Goal: Task Accomplishment & Management: Use online tool/utility

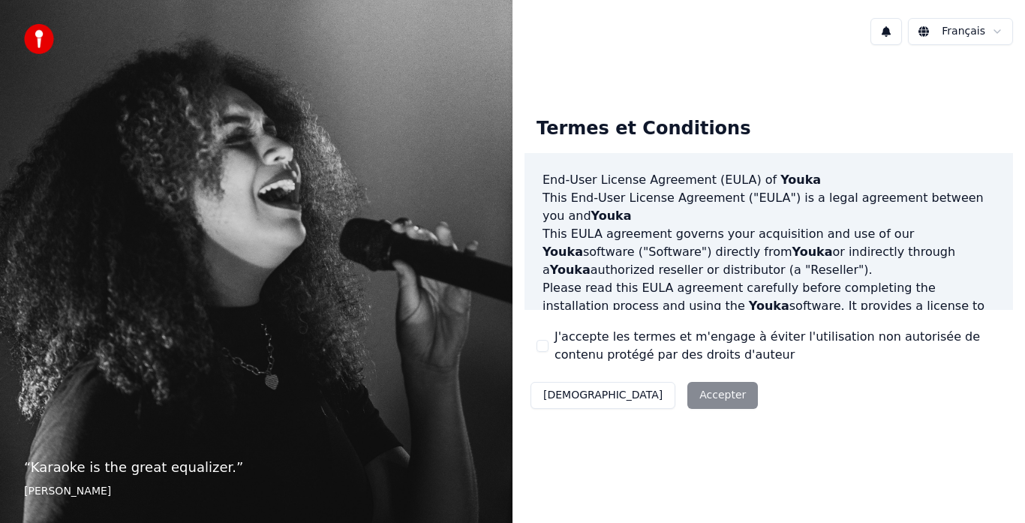
click at [542, 341] on button "J'accepte les termes et m'engage à éviter l'utilisation non autorisée de conten…" at bounding box center [543, 346] width 12 height 12
click at [688, 398] on button "Accepter" at bounding box center [723, 395] width 71 height 27
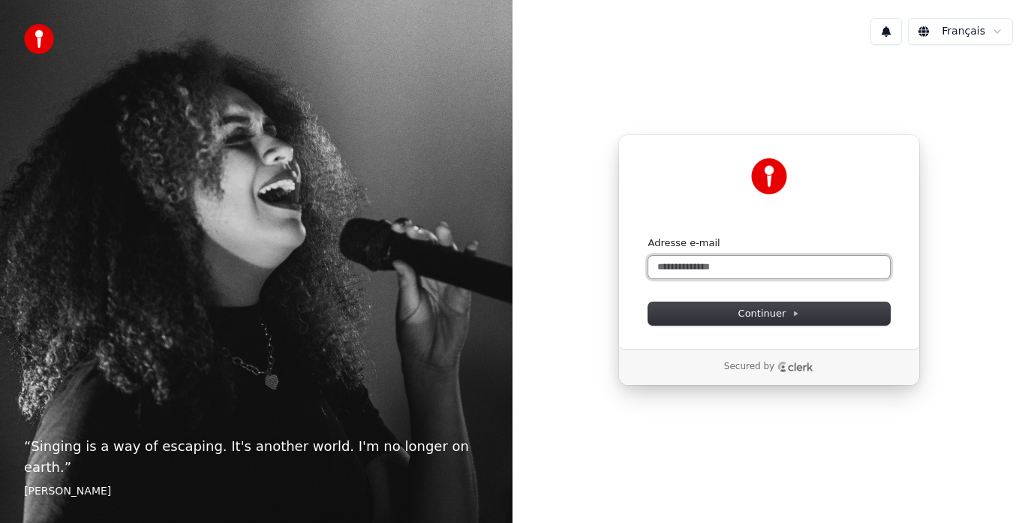
click at [687, 265] on input "Adresse e-mail" at bounding box center [770, 267] width 242 height 23
type input "**********"
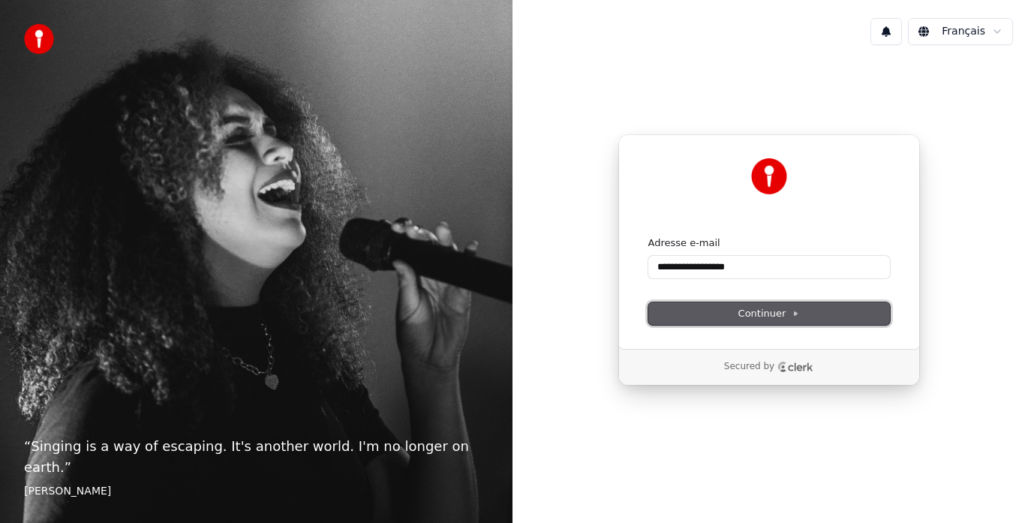
click at [781, 307] on span "Continuer" at bounding box center [770, 314] width 62 height 14
type input "**********"
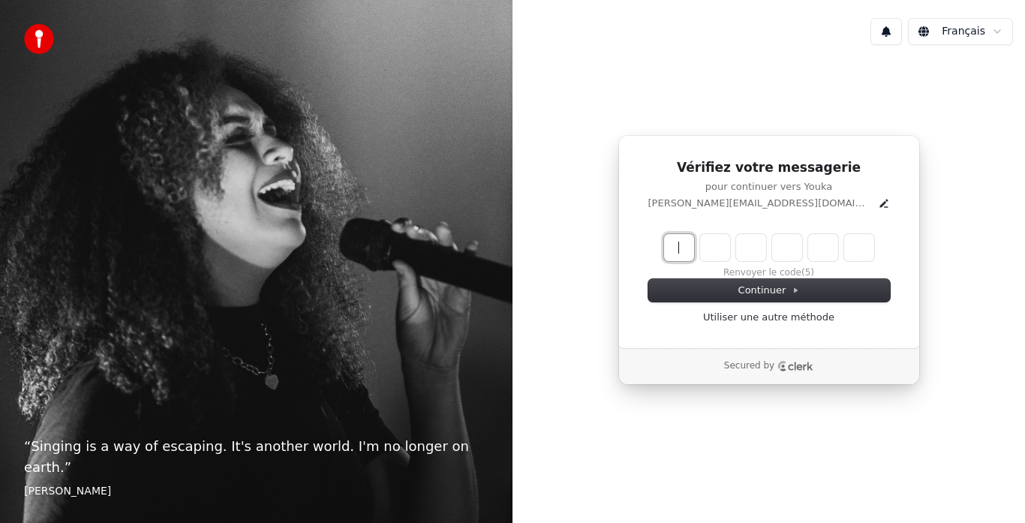
click at [670, 249] on input "Enter verification code" at bounding box center [784, 247] width 240 height 27
type input "******"
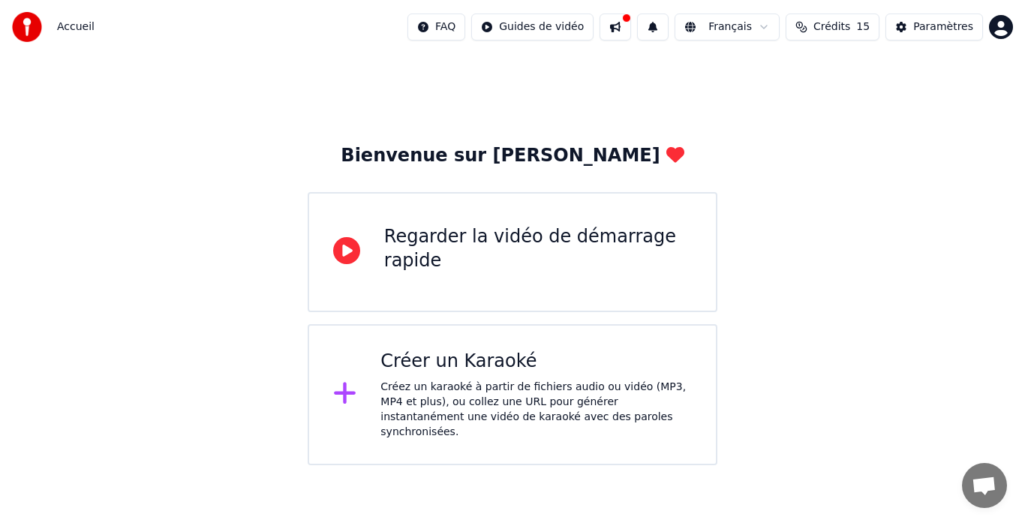
click at [522, 387] on div "Créez un karaoké à partir de fichiers audio ou vidéo (MP3, MP4 et plus), ou col…" at bounding box center [537, 410] width 312 height 60
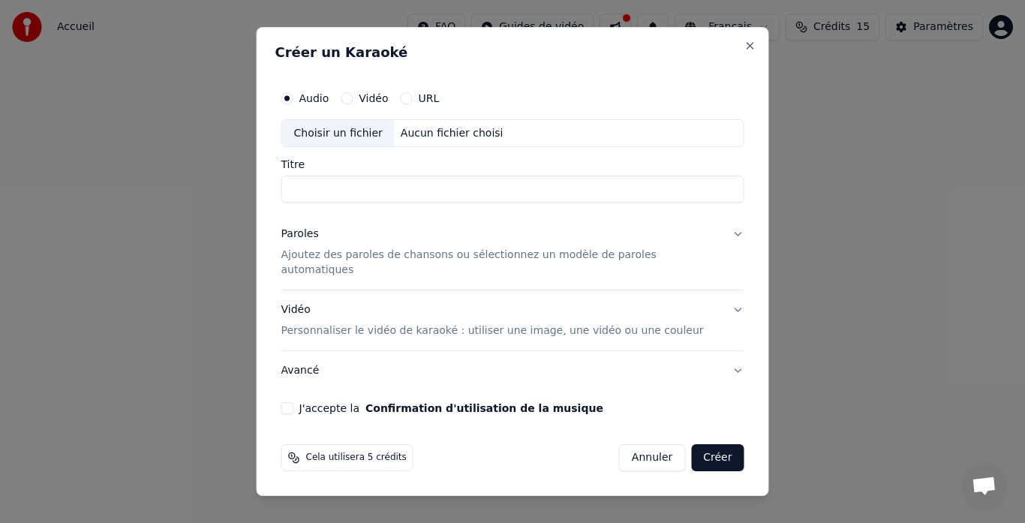
click at [332, 195] on input "Titre" at bounding box center [512, 189] width 463 height 27
drag, startPoint x: 436, startPoint y: 197, endPoint x: 297, endPoint y: 191, distance: 139.0
click at [297, 191] on input "**********" at bounding box center [512, 189] width 463 height 27
type input "*"
click at [358, 192] on input "**********" at bounding box center [512, 189] width 463 height 27
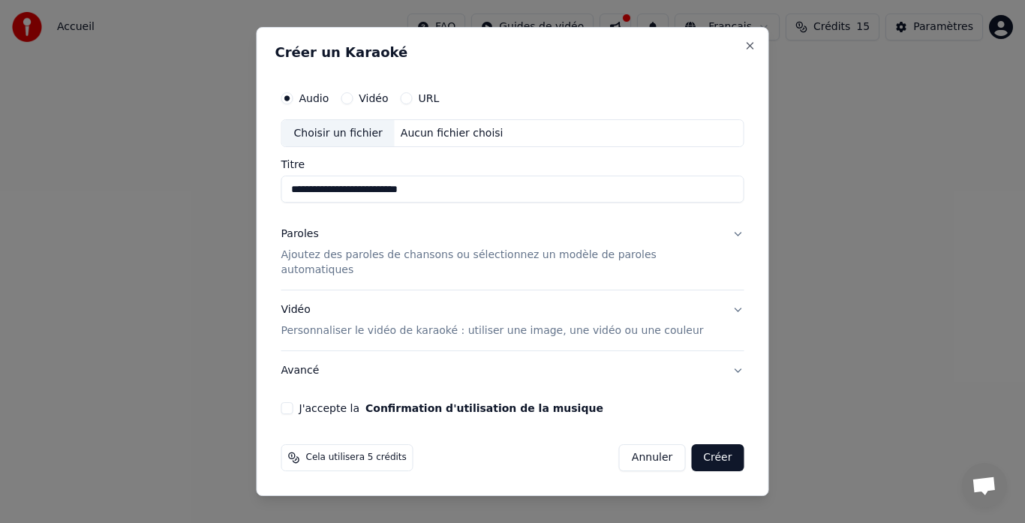
type input "**********"
click at [543, 265] on p "Ajoutez des paroles de chansons ou sélectionnez un modèle de paroles automatiqu…" at bounding box center [500, 263] width 439 height 30
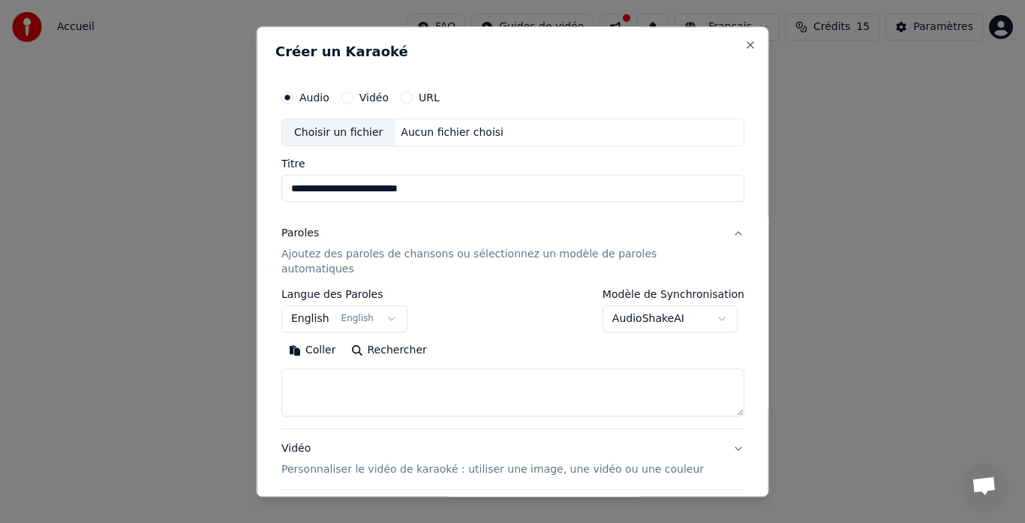
click at [336, 369] on textarea at bounding box center [512, 393] width 463 height 48
paste textarea "**********"
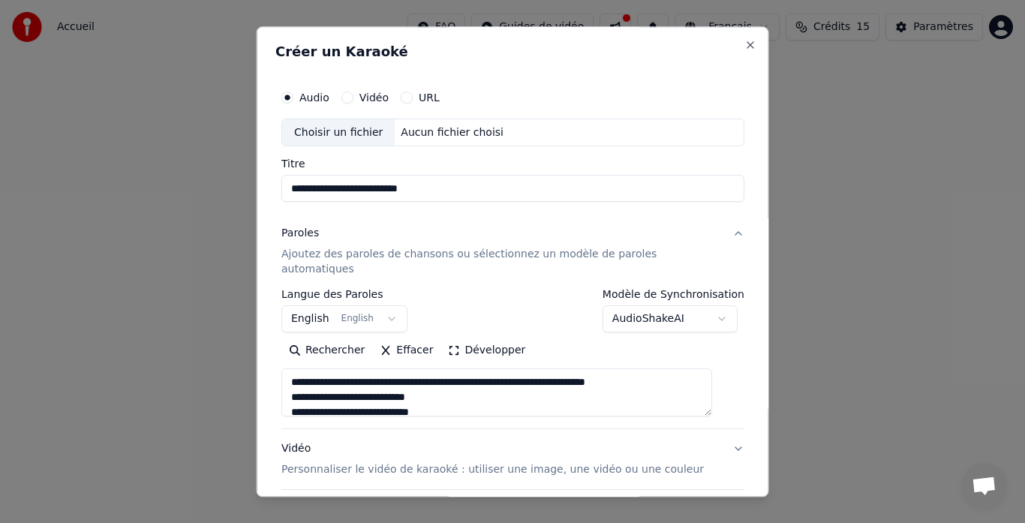
scroll to position [934, 0]
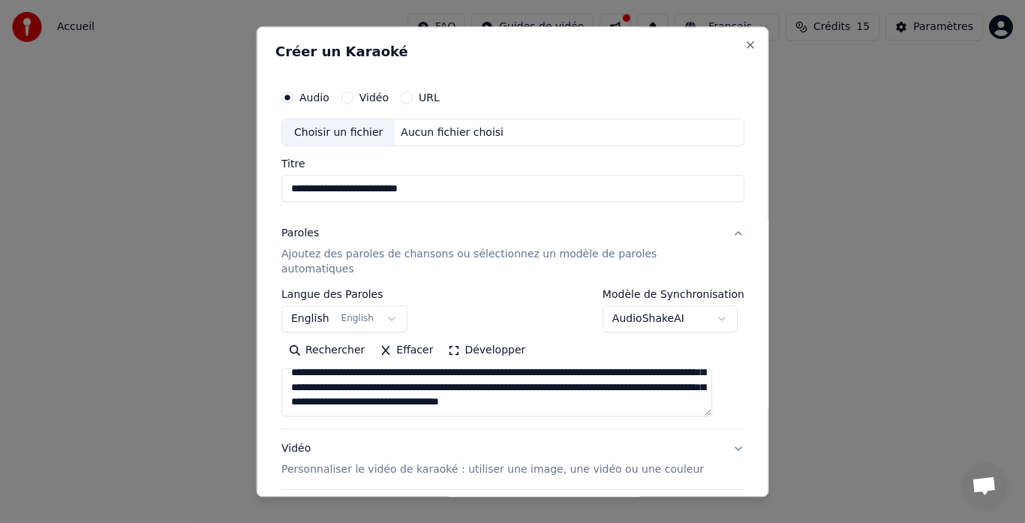
click at [558, 369] on textarea at bounding box center [496, 393] width 431 height 48
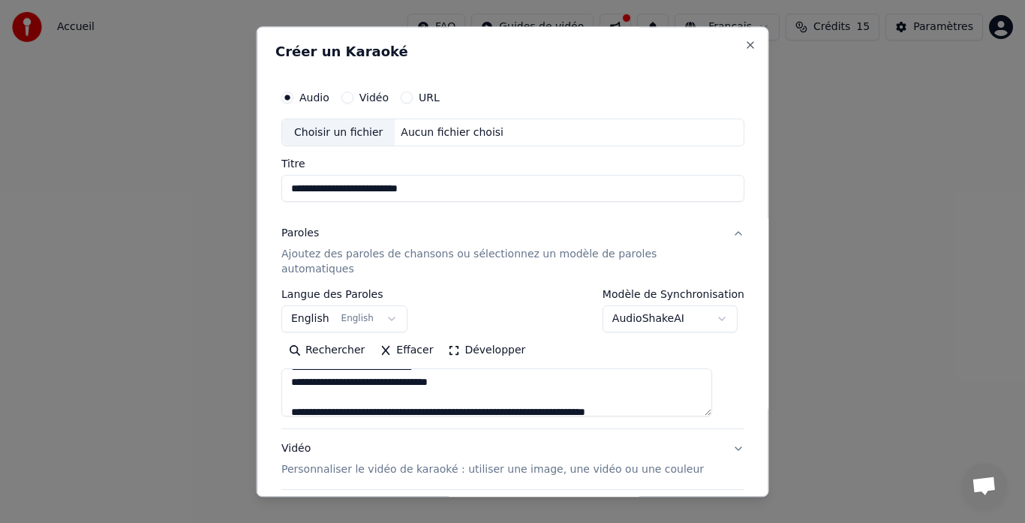
scroll to position [270, 0]
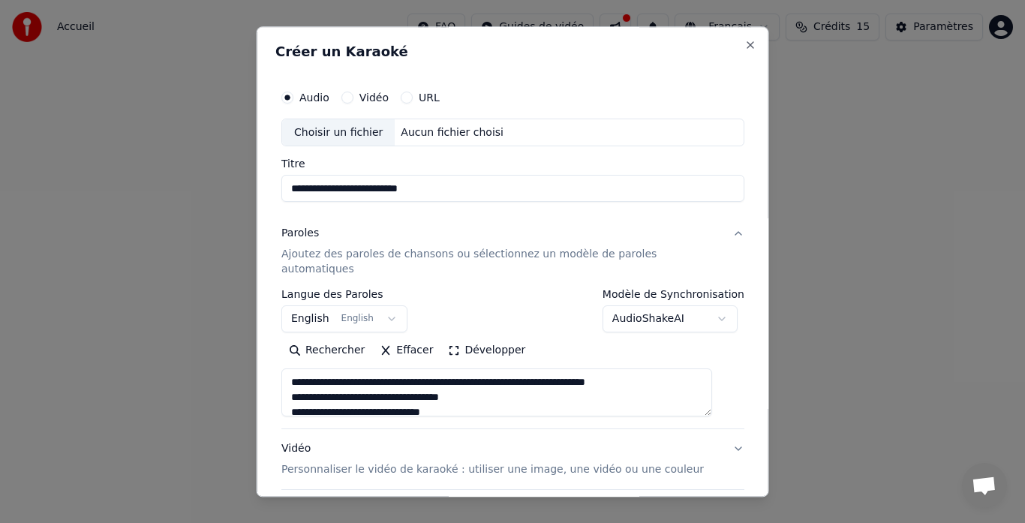
click at [513, 369] on textarea at bounding box center [496, 393] width 431 height 48
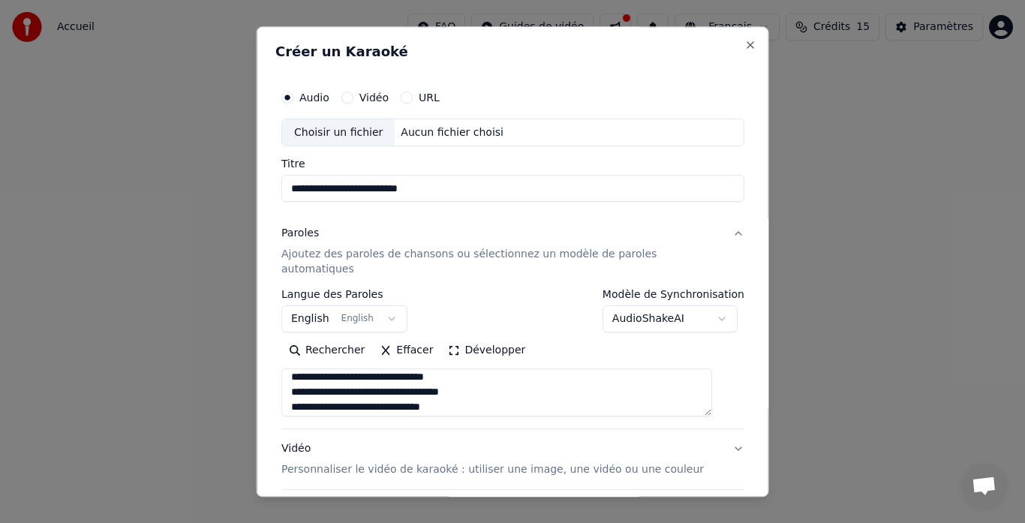
scroll to position [321, 0]
click at [513, 378] on textarea at bounding box center [496, 393] width 431 height 48
click at [514, 369] on textarea at bounding box center [496, 393] width 431 height 48
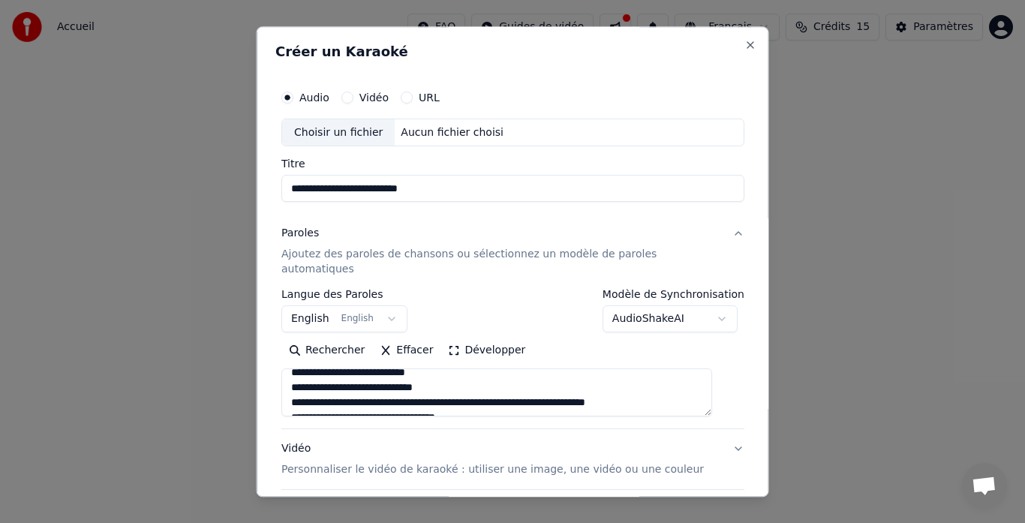
scroll to position [606, 0]
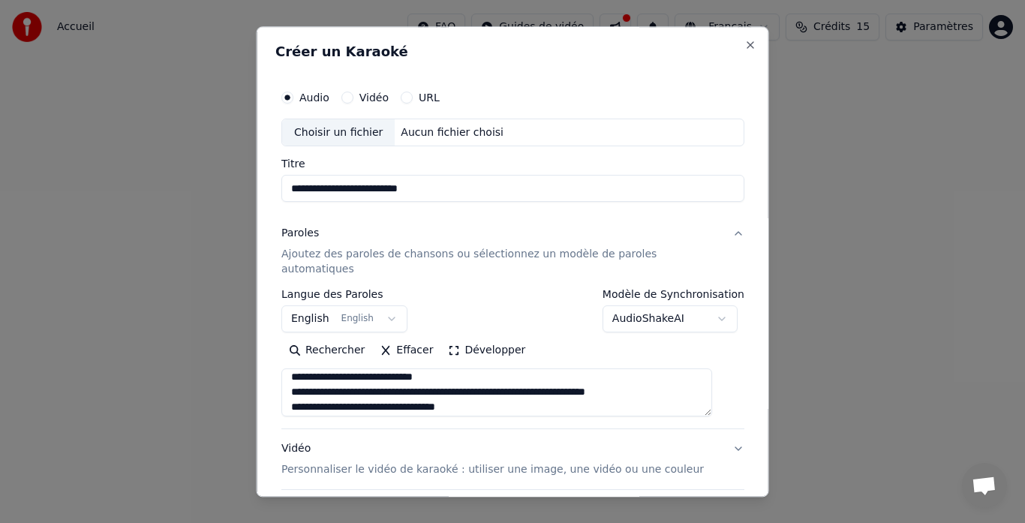
click at [513, 375] on textarea at bounding box center [496, 393] width 431 height 48
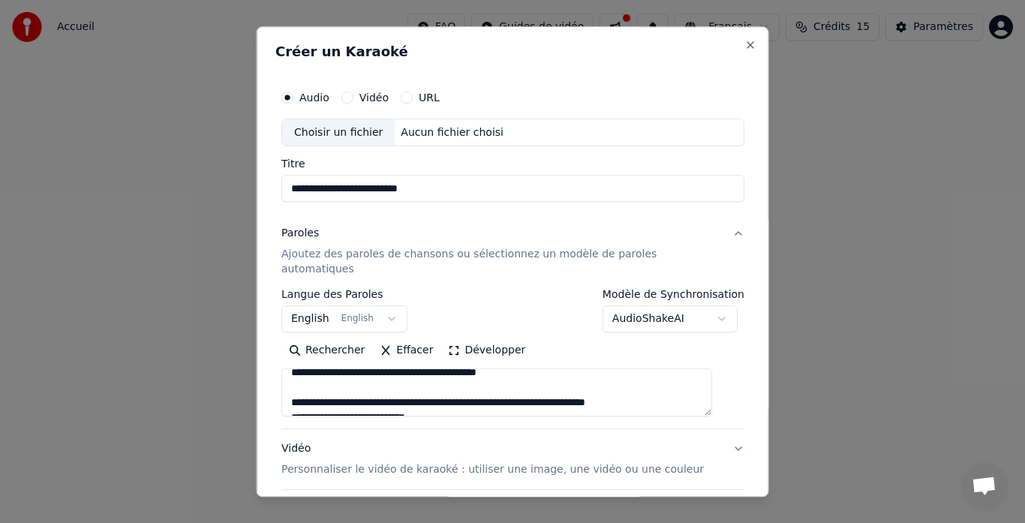
scroll to position [786, 0]
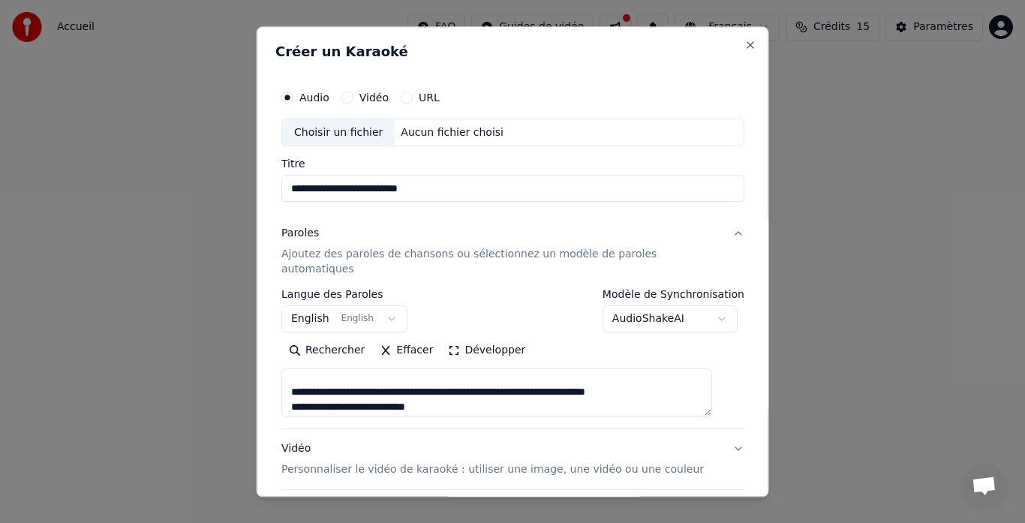
click at [515, 376] on textarea at bounding box center [496, 393] width 431 height 48
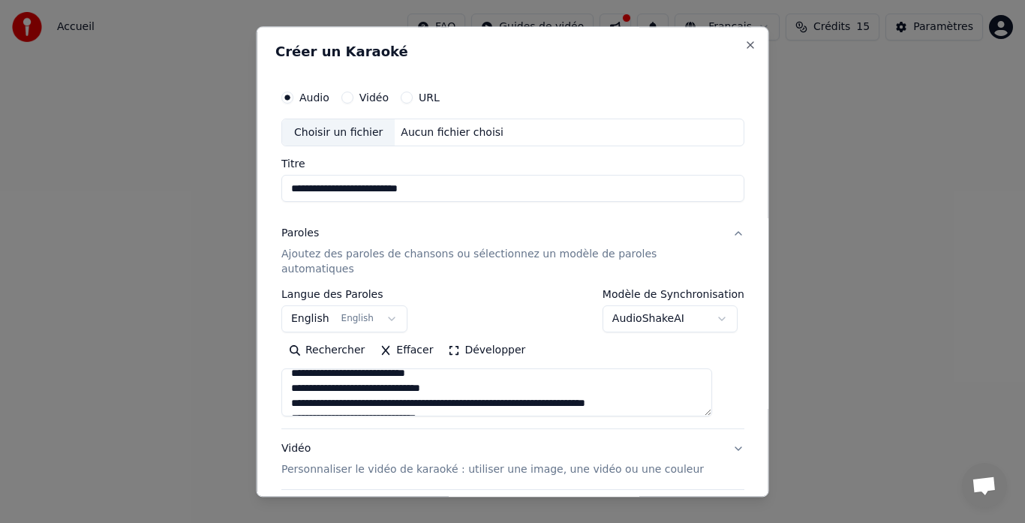
scroll to position [845, 0]
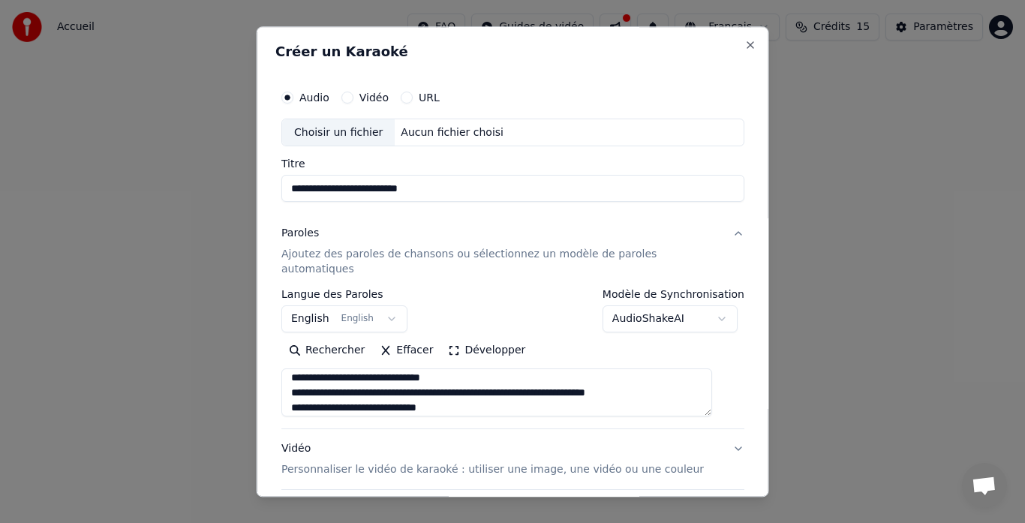
click at [513, 380] on textarea at bounding box center [496, 393] width 431 height 48
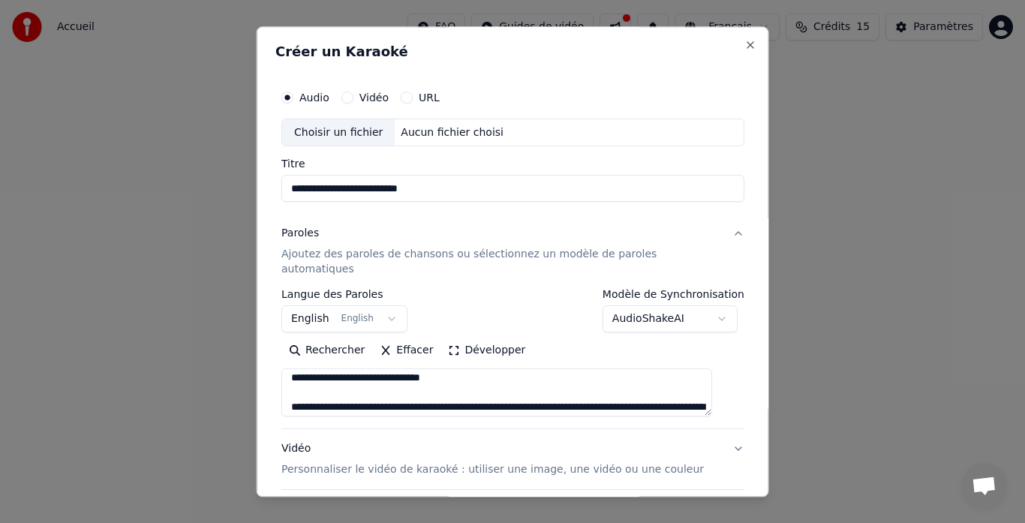
click at [516, 394] on textarea at bounding box center [496, 393] width 431 height 48
click at [512, 393] on textarea at bounding box center [496, 393] width 431 height 48
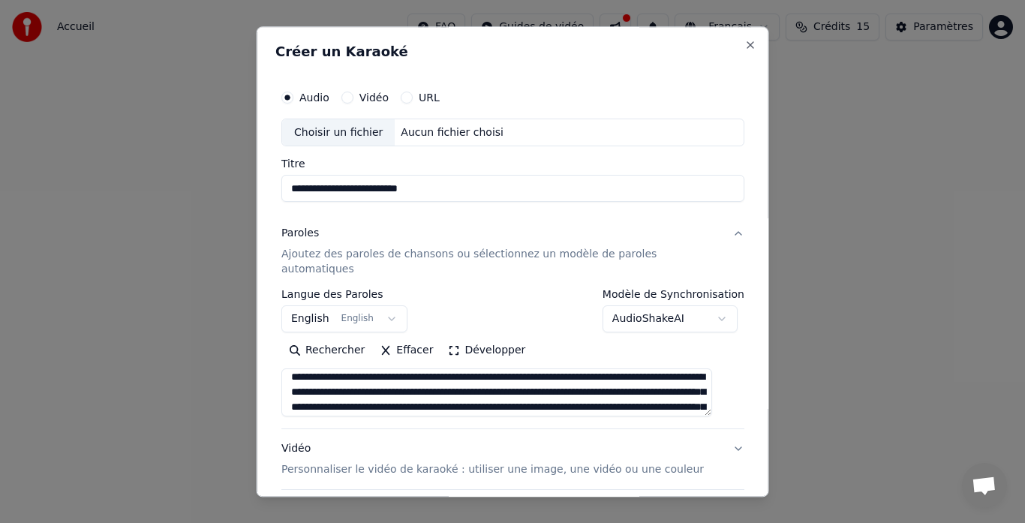
click at [464, 369] on textarea at bounding box center [496, 393] width 431 height 48
click at [513, 378] on textarea at bounding box center [496, 393] width 431 height 48
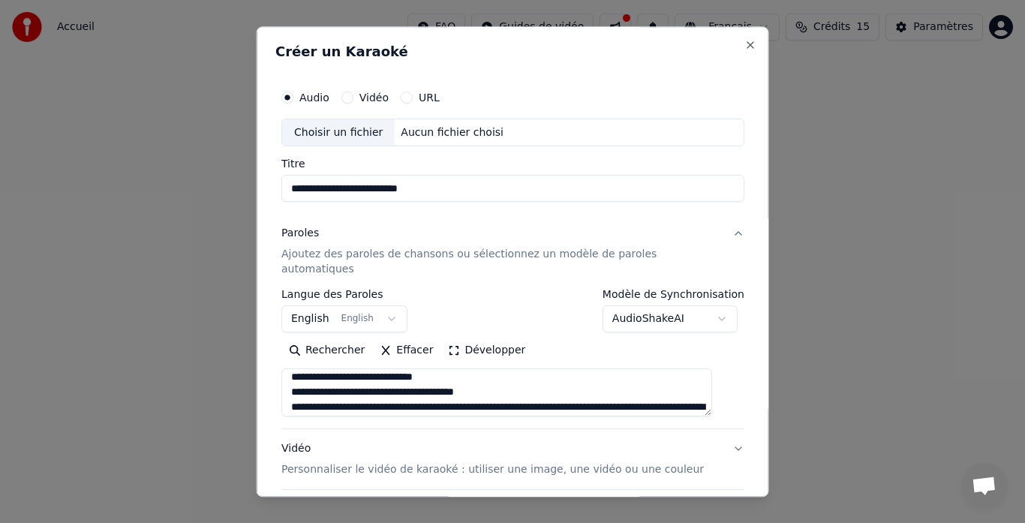
click at [462, 391] on textarea at bounding box center [496, 393] width 431 height 48
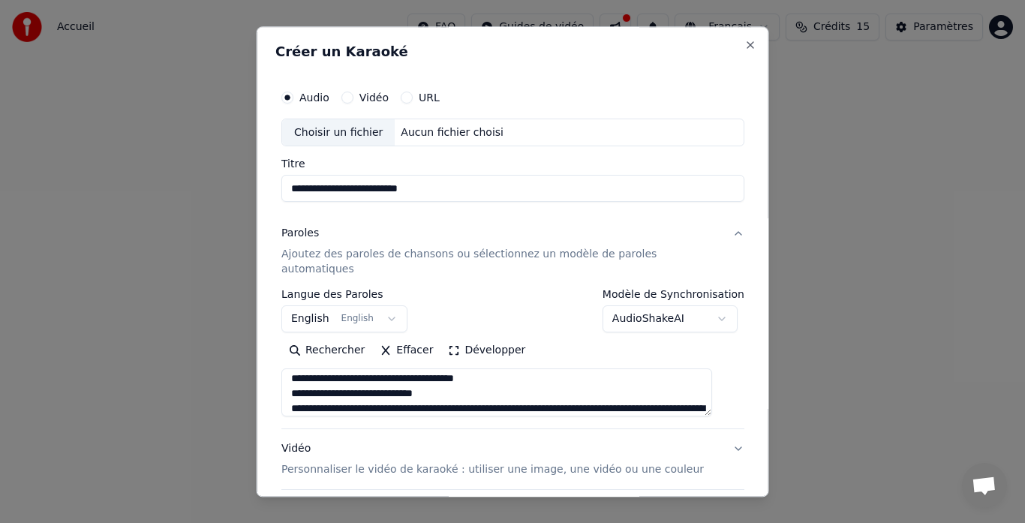
click at [514, 393] on textarea at bounding box center [496, 393] width 431 height 48
click at [462, 393] on textarea at bounding box center [496, 393] width 431 height 48
click at [468, 395] on textarea at bounding box center [496, 393] width 431 height 48
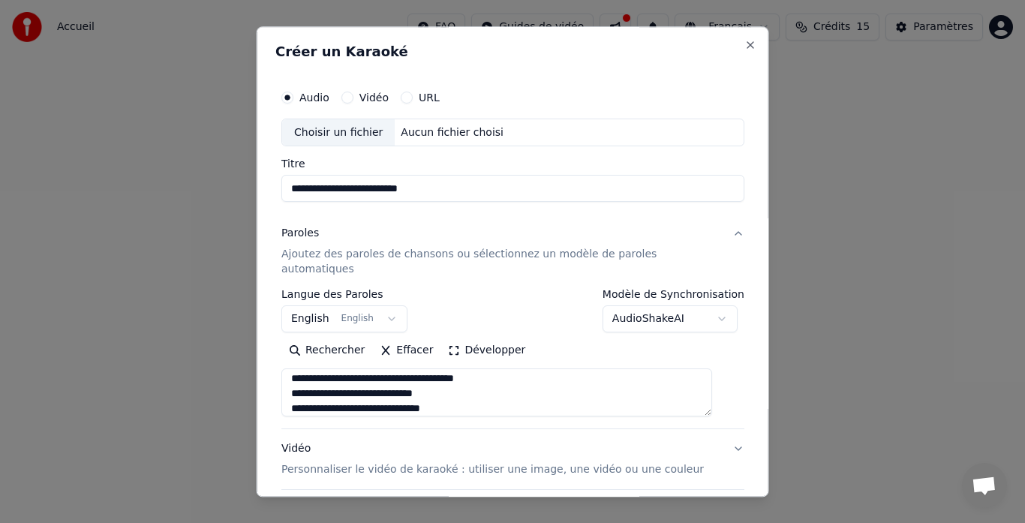
scroll to position [1009, 0]
click at [456, 393] on textarea at bounding box center [496, 393] width 431 height 48
click at [483, 382] on textarea at bounding box center [496, 393] width 431 height 48
click at [472, 369] on textarea at bounding box center [496, 393] width 431 height 48
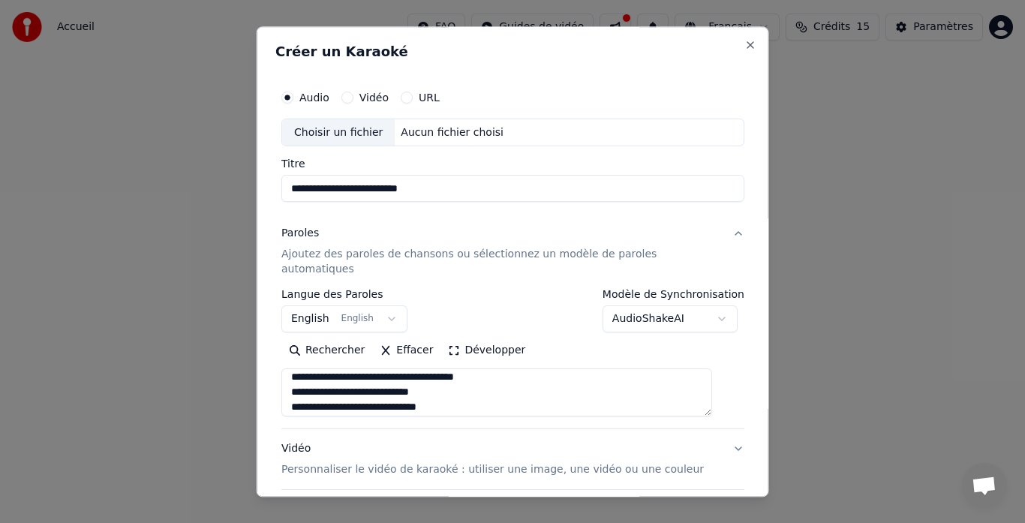
click at [525, 369] on textarea at bounding box center [496, 393] width 431 height 48
click at [543, 389] on textarea at bounding box center [496, 393] width 431 height 48
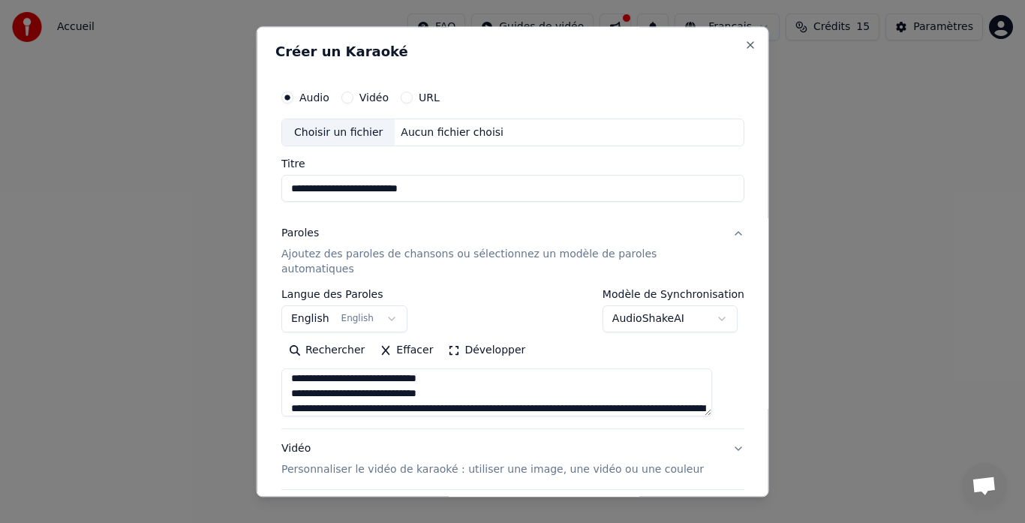
click at [486, 375] on textarea at bounding box center [496, 393] width 431 height 48
click at [456, 394] on textarea at bounding box center [496, 393] width 431 height 48
click at [511, 397] on textarea at bounding box center [496, 393] width 431 height 48
click at [464, 393] on textarea at bounding box center [496, 393] width 431 height 48
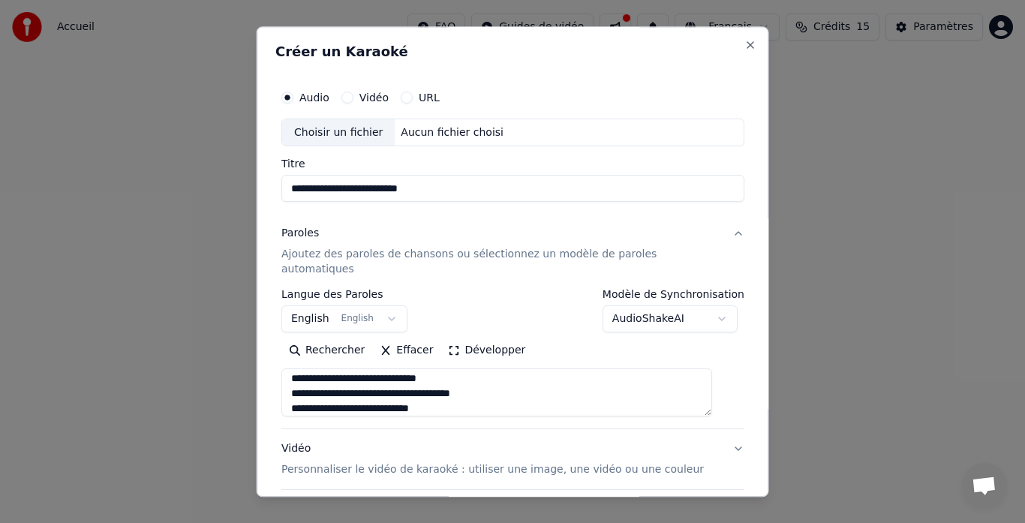
scroll to position [1054, 0]
click at [515, 394] on textarea at bounding box center [496, 393] width 431 height 48
click at [464, 392] on textarea at bounding box center [496, 393] width 431 height 48
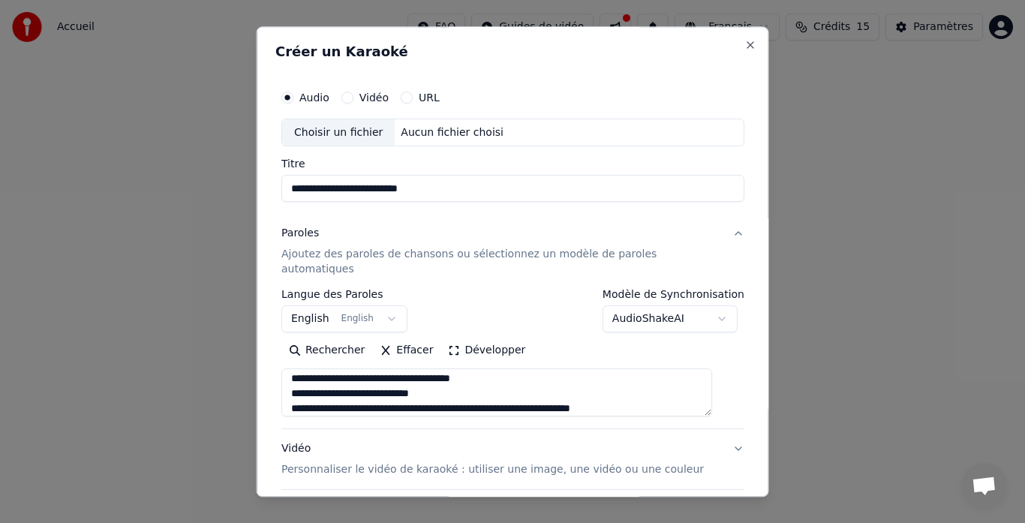
click at [514, 396] on textarea at bounding box center [496, 393] width 431 height 48
click at [482, 394] on textarea at bounding box center [496, 393] width 431 height 48
click at [466, 393] on textarea at bounding box center [496, 393] width 431 height 48
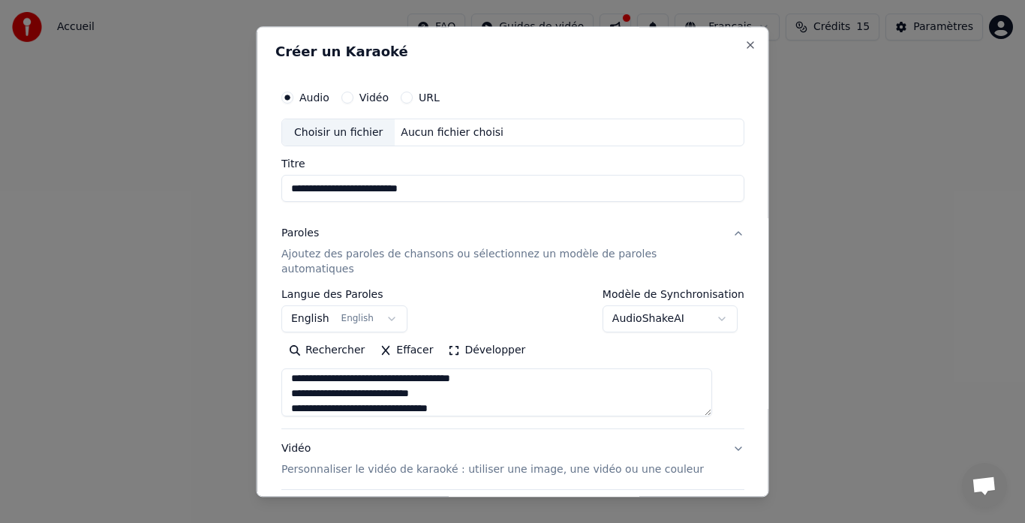
scroll to position [1129, 0]
click at [468, 391] on textarea at bounding box center [496, 393] width 431 height 48
click at [489, 394] on textarea at bounding box center [496, 393] width 431 height 48
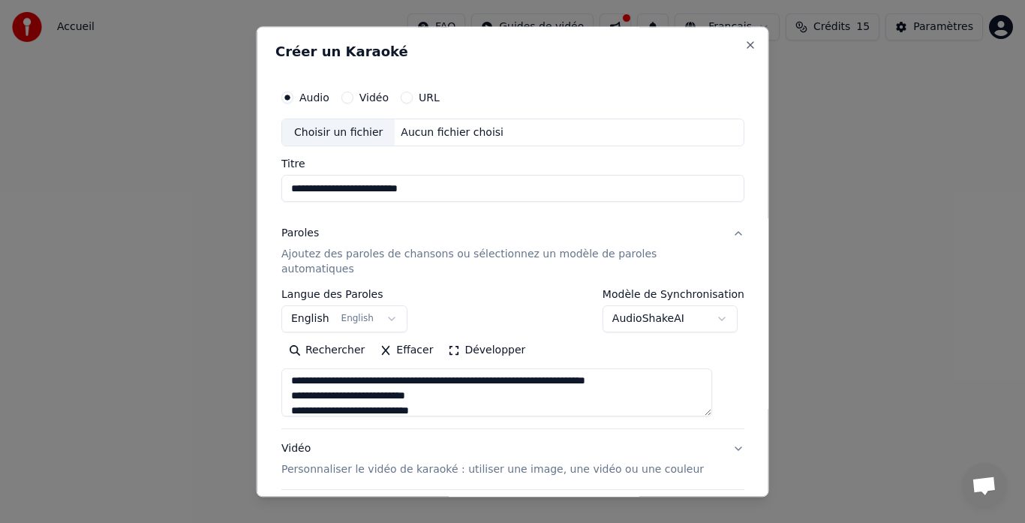
scroll to position [0, 0]
click at [513, 369] on textarea at bounding box center [496, 393] width 431 height 48
click at [523, 370] on textarea at bounding box center [496, 393] width 431 height 48
click at [507, 379] on textarea at bounding box center [496, 393] width 431 height 48
click at [475, 396] on textarea at bounding box center [496, 393] width 431 height 48
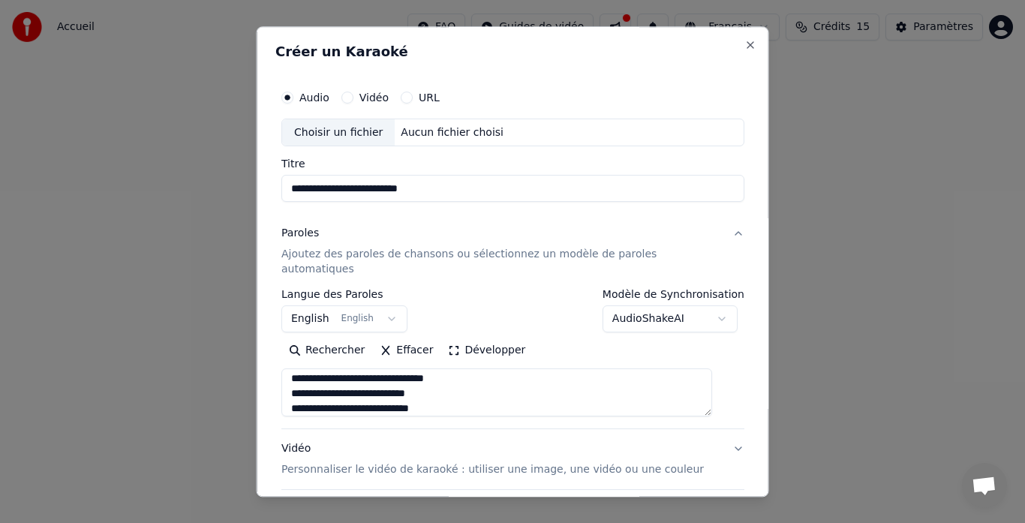
scroll to position [34, 0]
click at [481, 369] on textarea at bounding box center [496, 393] width 431 height 48
click at [486, 377] on textarea at bounding box center [496, 393] width 431 height 48
click at [550, 394] on textarea at bounding box center [496, 393] width 431 height 48
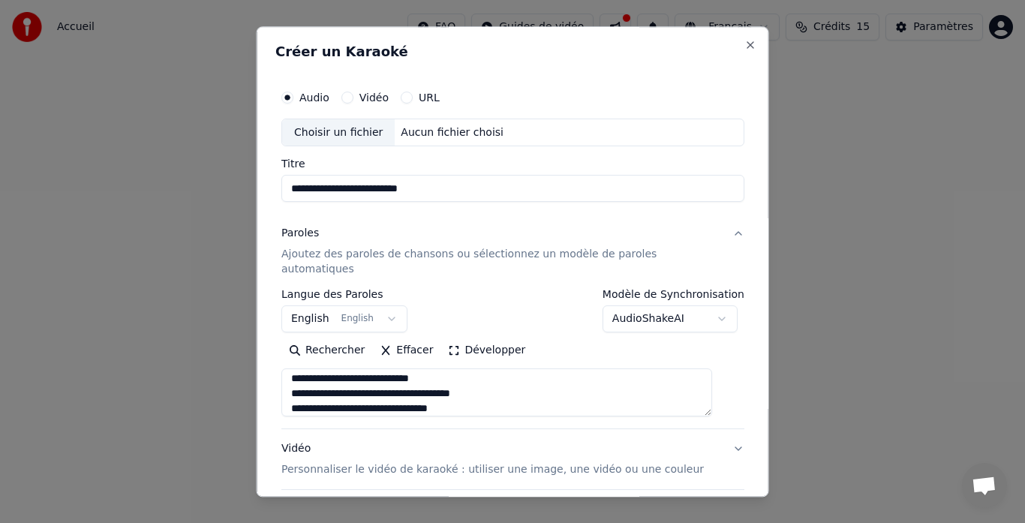
click at [550, 393] on textarea at bounding box center [496, 393] width 431 height 48
click at [535, 383] on textarea at bounding box center [496, 393] width 431 height 48
click at [497, 389] on textarea at bounding box center [496, 393] width 431 height 48
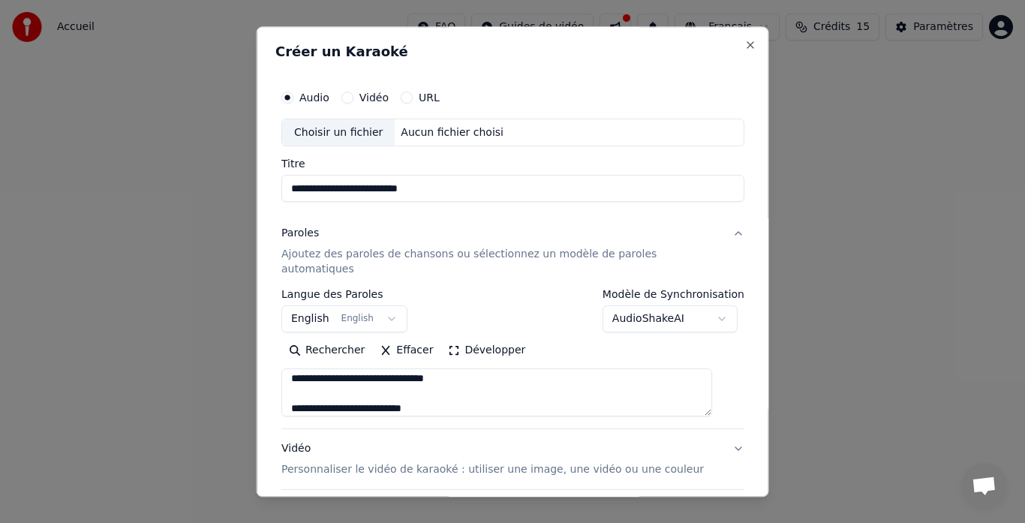
click at [502, 391] on textarea at bounding box center [496, 393] width 431 height 48
click at [501, 391] on textarea at bounding box center [496, 393] width 431 height 48
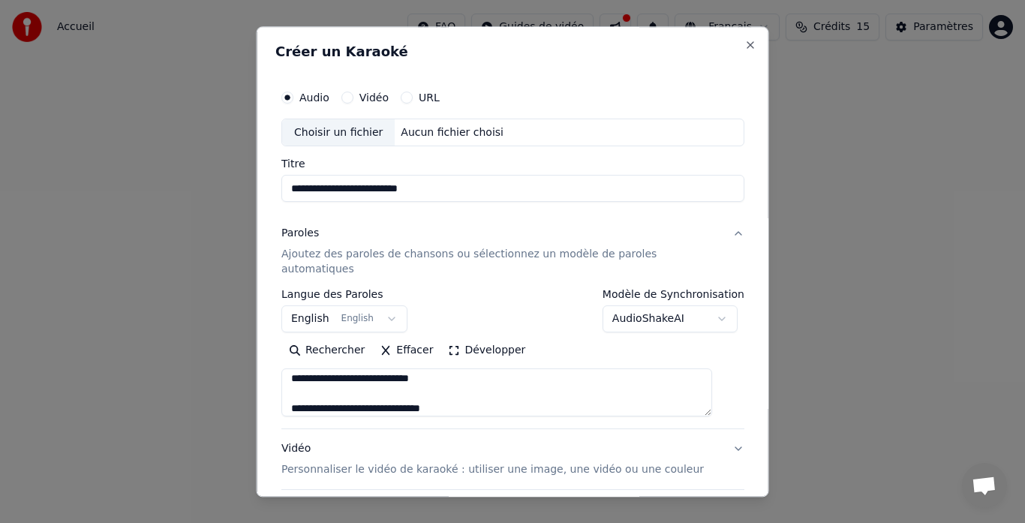
scroll to position [199, 0]
click at [483, 375] on textarea at bounding box center [496, 393] width 431 height 48
click at [483, 396] on textarea at bounding box center [496, 393] width 431 height 48
click at [473, 392] on textarea at bounding box center [496, 393] width 431 height 48
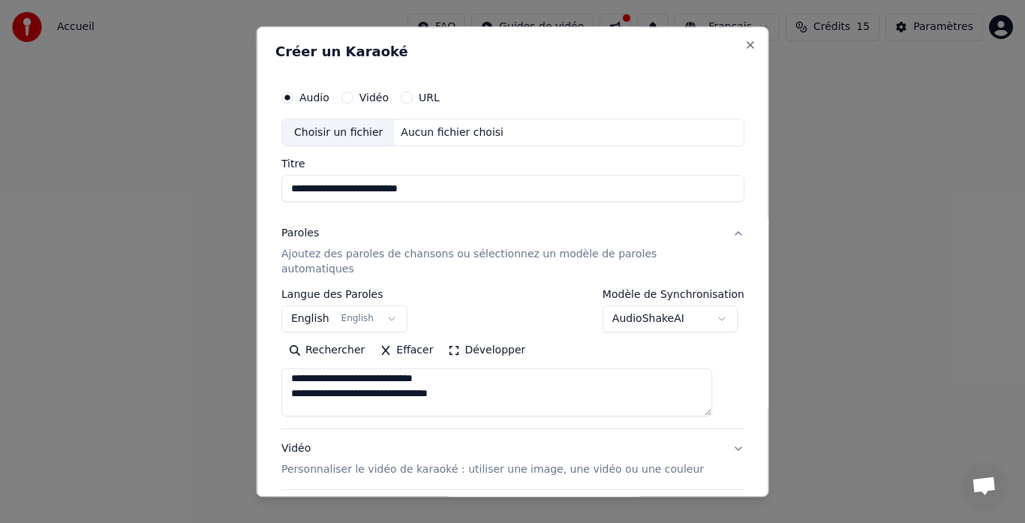
scroll to position [259, 0]
click at [530, 388] on textarea at bounding box center [496, 393] width 431 height 48
click at [516, 395] on textarea at bounding box center [496, 393] width 431 height 48
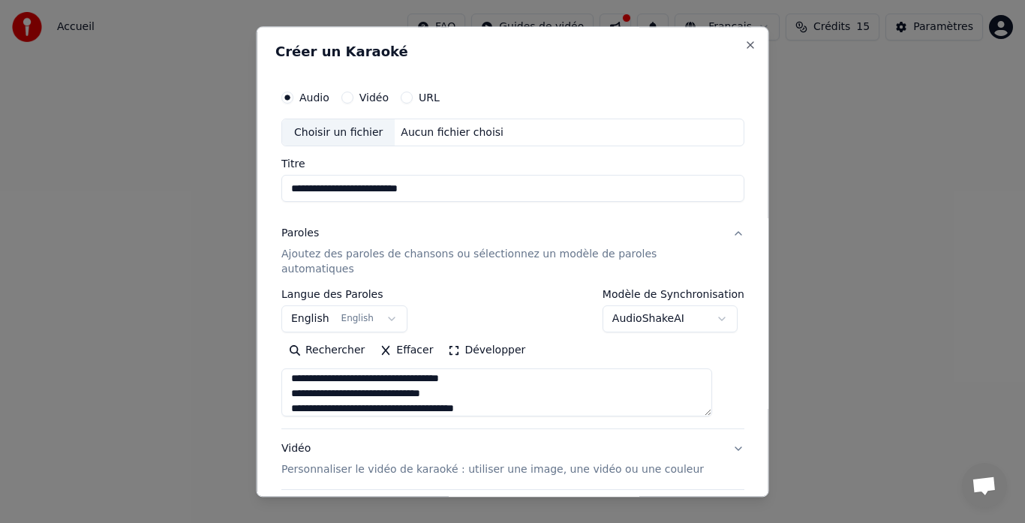
click at [522, 394] on textarea at bounding box center [496, 393] width 431 height 48
click at [485, 378] on textarea at bounding box center [496, 393] width 431 height 48
click at [484, 376] on textarea at bounding box center [496, 393] width 431 height 48
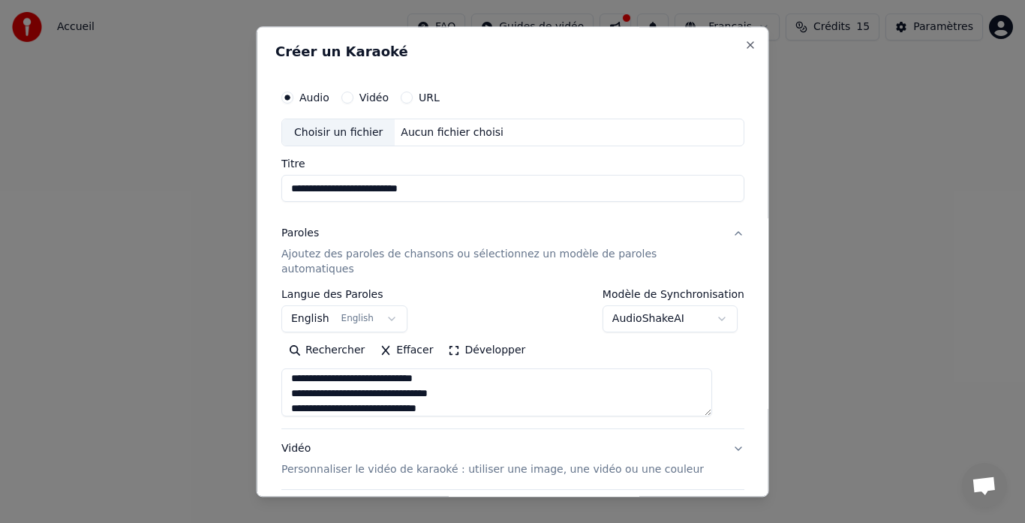
click at [453, 369] on textarea at bounding box center [496, 393] width 431 height 48
click at [490, 381] on textarea at bounding box center [496, 393] width 431 height 48
click at [480, 399] on textarea at bounding box center [496, 393] width 431 height 48
click at [482, 385] on textarea at bounding box center [496, 393] width 431 height 48
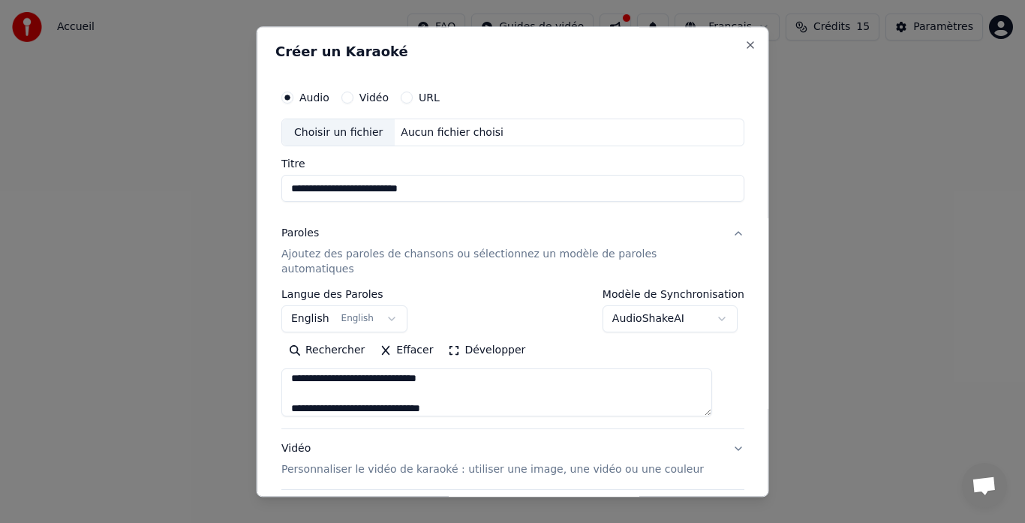
click at [482, 393] on textarea at bounding box center [496, 393] width 431 height 48
click at [492, 393] on textarea at bounding box center [496, 393] width 431 height 48
click at [528, 397] on textarea at bounding box center [496, 393] width 431 height 48
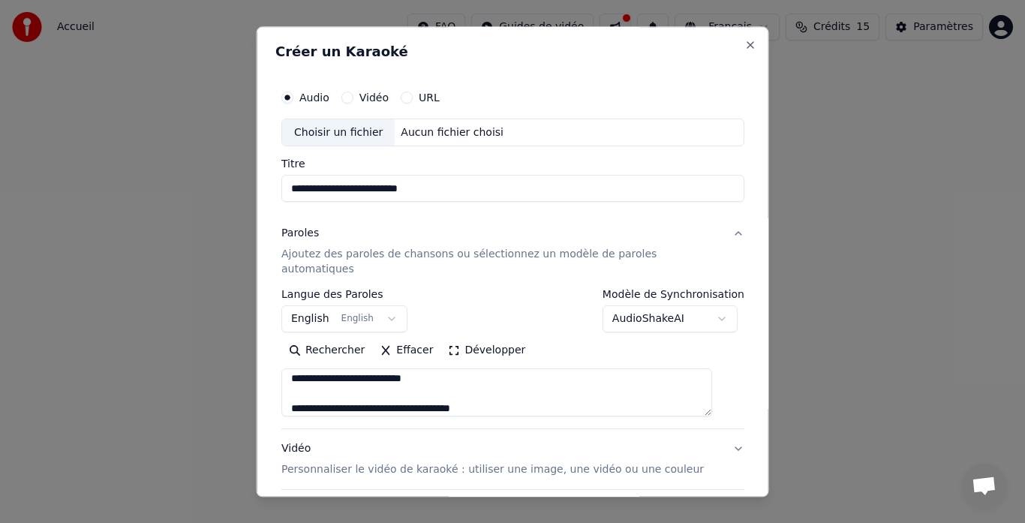
scroll to position [559, 0]
click at [538, 394] on textarea at bounding box center [496, 393] width 431 height 48
click at [522, 393] on textarea at bounding box center [496, 393] width 431 height 48
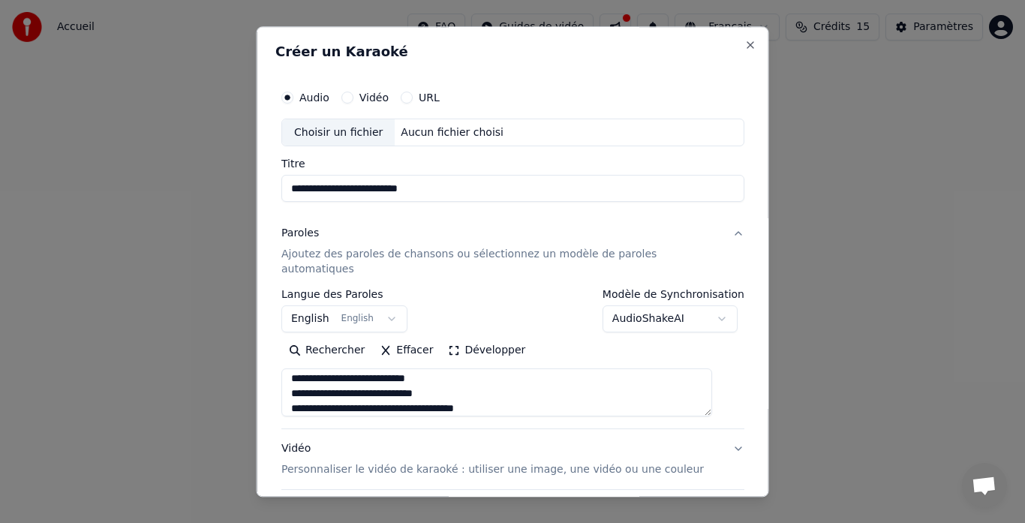
click at [536, 388] on textarea at bounding box center [496, 393] width 431 height 48
click at [524, 397] on textarea at bounding box center [496, 393] width 431 height 48
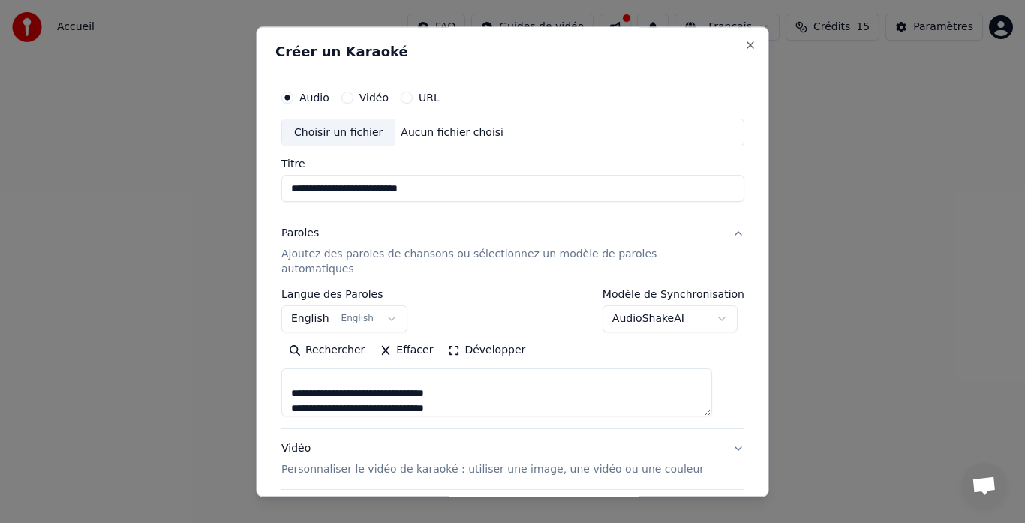
click at [503, 379] on textarea at bounding box center [496, 393] width 431 height 48
click at [493, 399] on textarea at bounding box center [496, 393] width 431 height 48
click at [492, 399] on textarea at bounding box center [496, 393] width 431 height 48
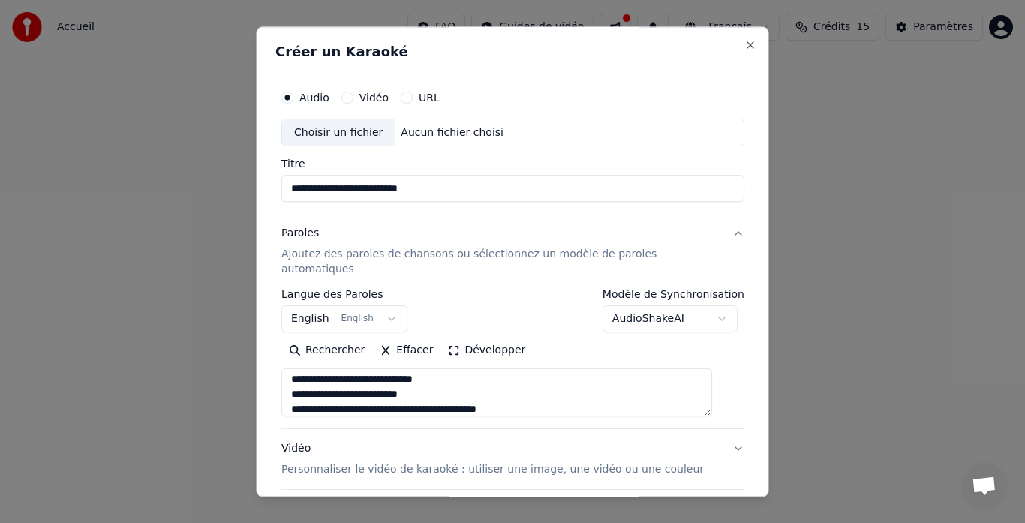
click at [533, 393] on textarea at bounding box center [496, 393] width 431 height 48
click at [477, 379] on textarea at bounding box center [496, 393] width 431 height 48
click at [532, 382] on textarea at bounding box center [496, 393] width 431 height 48
click at [506, 399] on textarea at bounding box center [496, 393] width 431 height 48
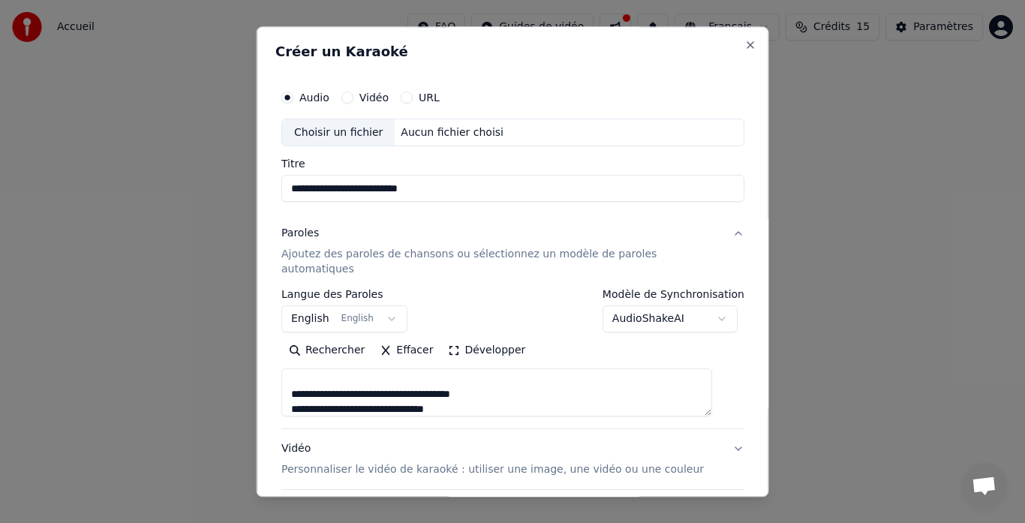
scroll to position [814, 0]
click at [504, 390] on textarea at bounding box center [496, 393] width 431 height 48
click at [501, 378] on textarea at bounding box center [496, 393] width 431 height 48
click at [506, 387] on textarea at bounding box center [496, 393] width 431 height 48
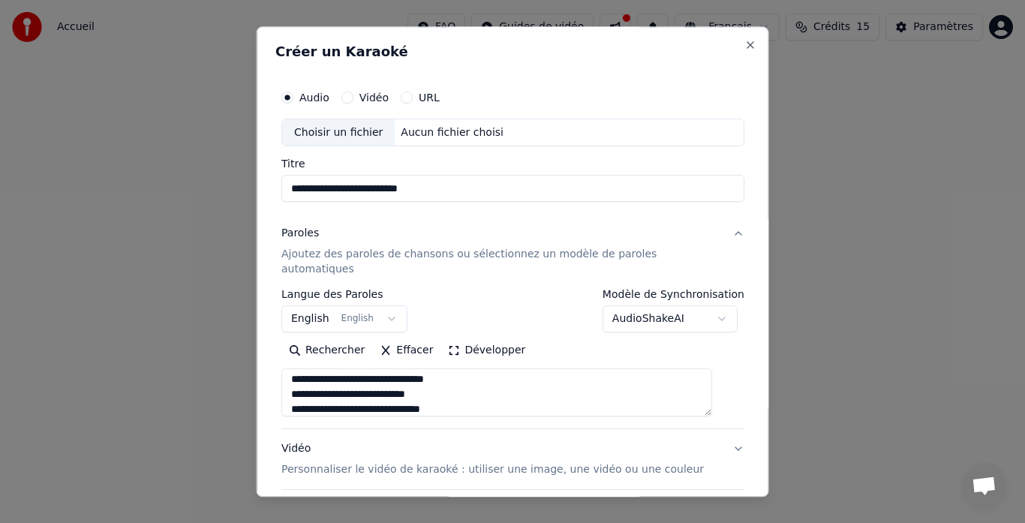
click at [500, 393] on textarea at bounding box center [496, 393] width 431 height 48
click at [526, 394] on textarea at bounding box center [496, 393] width 431 height 48
click at [523, 380] on textarea at bounding box center [496, 393] width 431 height 48
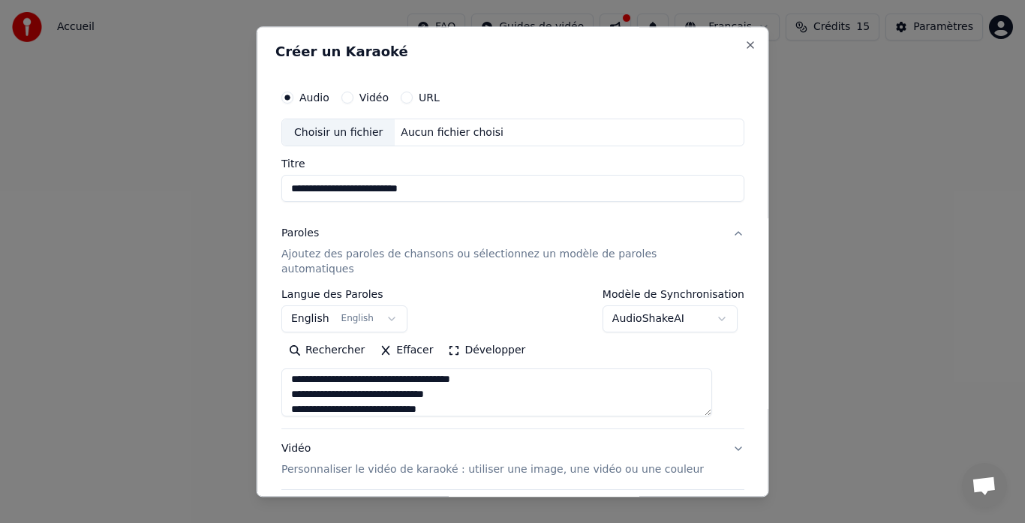
click at [496, 393] on textarea at bounding box center [496, 393] width 431 height 48
click at [489, 394] on textarea at bounding box center [496, 393] width 431 height 48
click at [531, 391] on textarea at bounding box center [496, 393] width 431 height 48
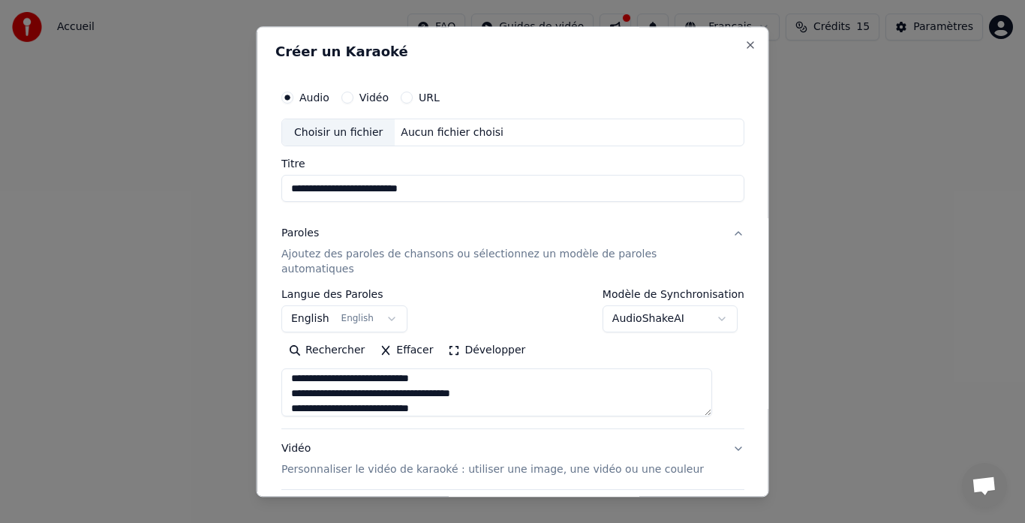
scroll to position [979, 0]
click at [506, 377] on textarea at bounding box center [496, 393] width 431 height 48
click at [537, 396] on textarea at bounding box center [496, 393] width 431 height 48
click at [499, 393] on textarea at bounding box center [496, 393] width 431 height 48
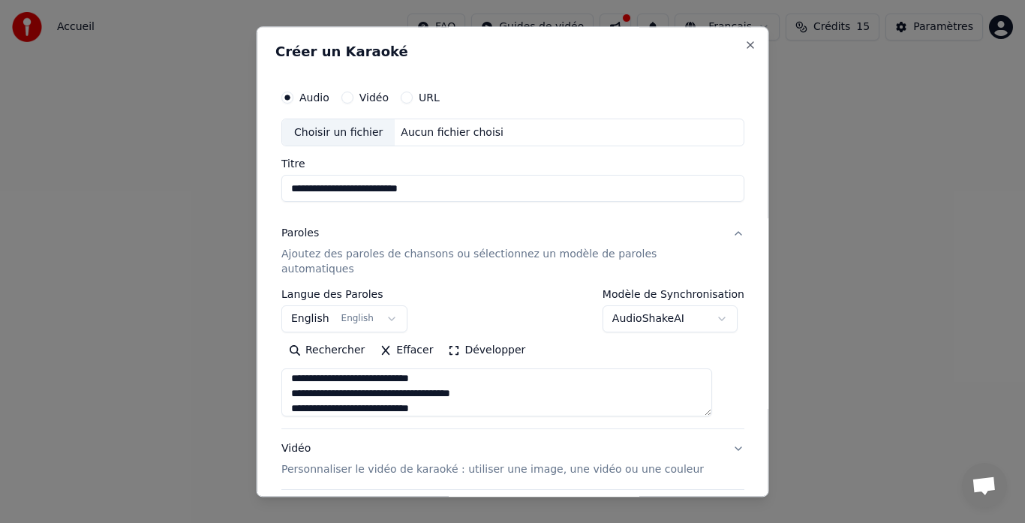
scroll to position [1009, 0]
click at [520, 396] on textarea at bounding box center [496, 393] width 431 height 48
click at [534, 390] on textarea at bounding box center [496, 393] width 431 height 48
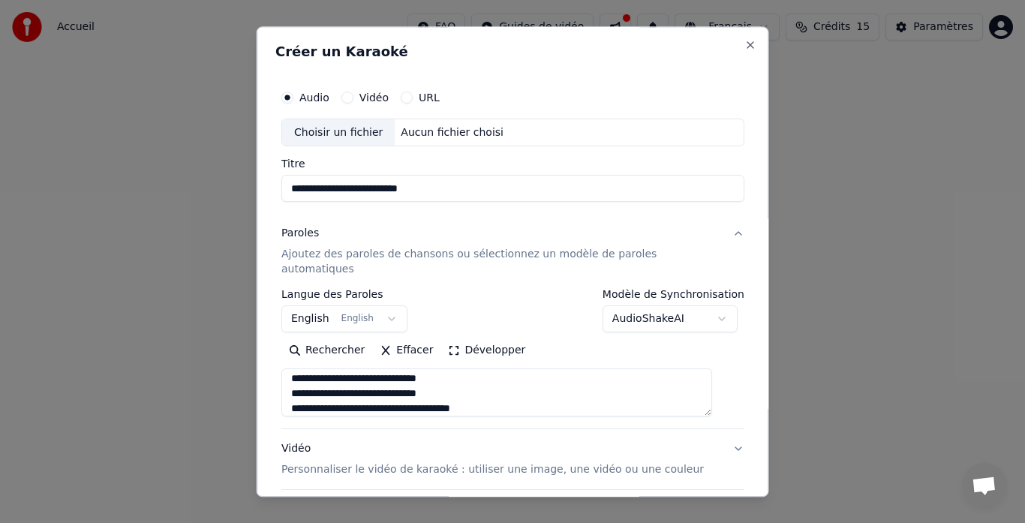
click at [538, 390] on textarea at bounding box center [496, 393] width 431 height 48
type textarea "**********"
click at [359, 130] on div "Choisir un fichier" at bounding box center [338, 132] width 113 height 27
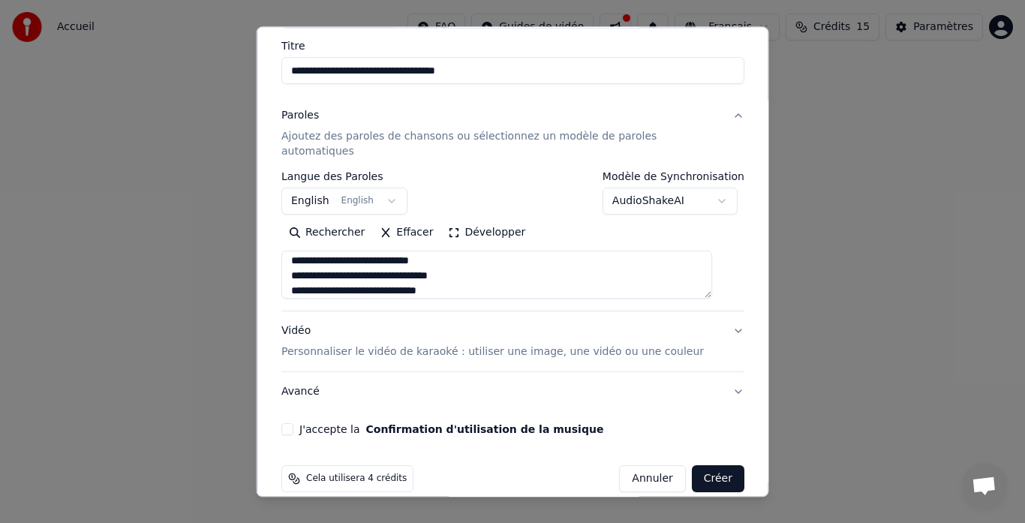
scroll to position [123, 0]
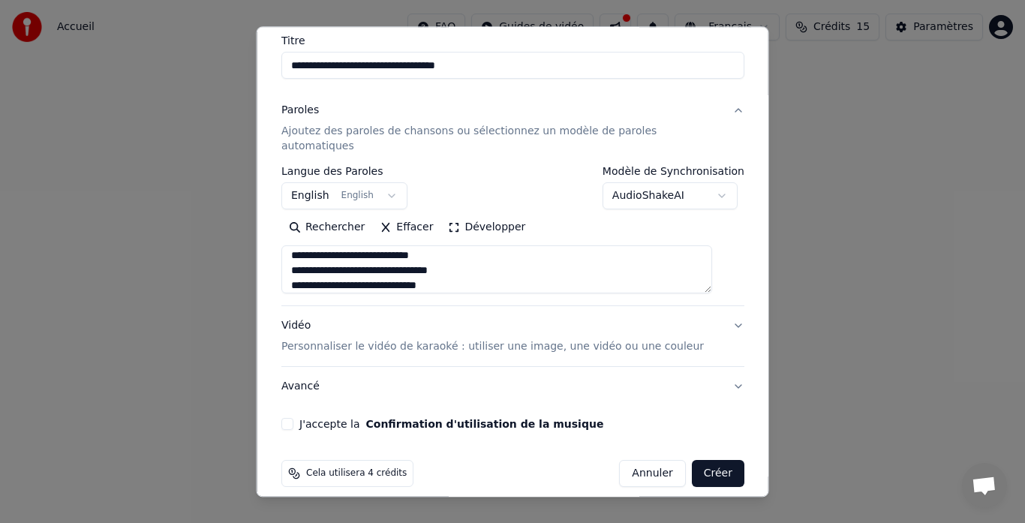
click at [293, 419] on button "J'accepte la Confirmation d'utilisation de la musique" at bounding box center [287, 425] width 12 height 12
click at [716, 309] on button "Vidéo Personnaliser le vidéo de karaoké : utiliser une image, une vidéo ou une …" at bounding box center [512, 337] width 463 height 60
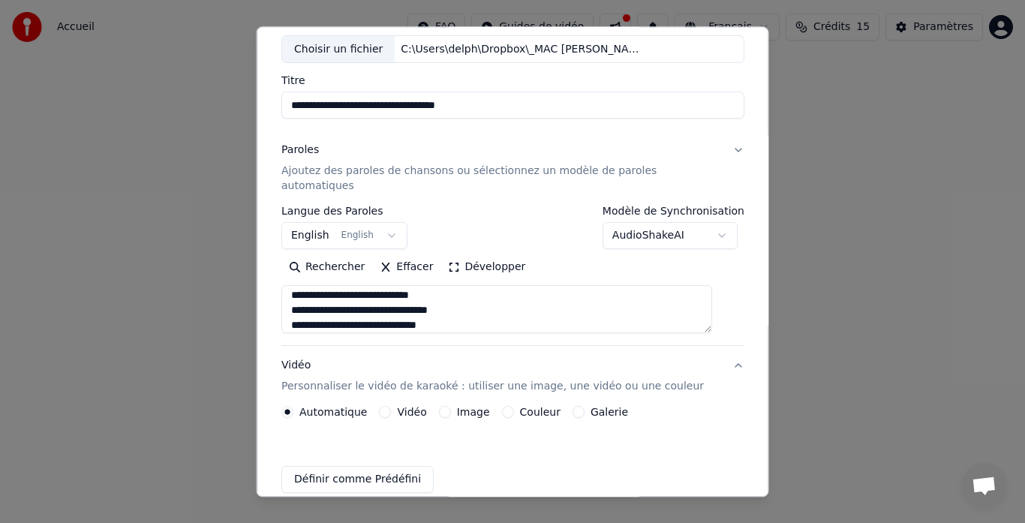
scroll to position [83, 0]
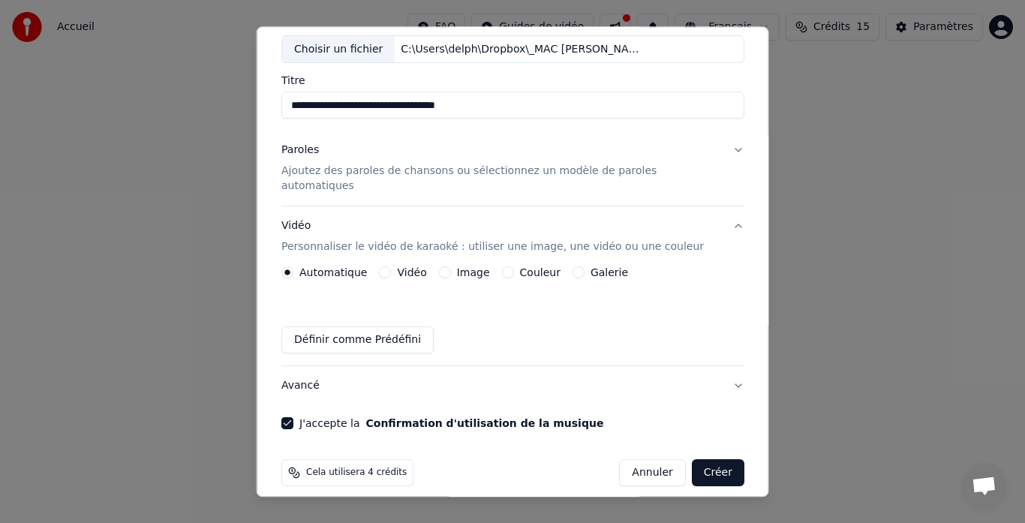
drag, startPoint x: 384, startPoint y: 254, endPoint x: 391, endPoint y: 260, distance: 8.6
click at [391, 267] on button "Vidéo" at bounding box center [385, 273] width 12 height 12
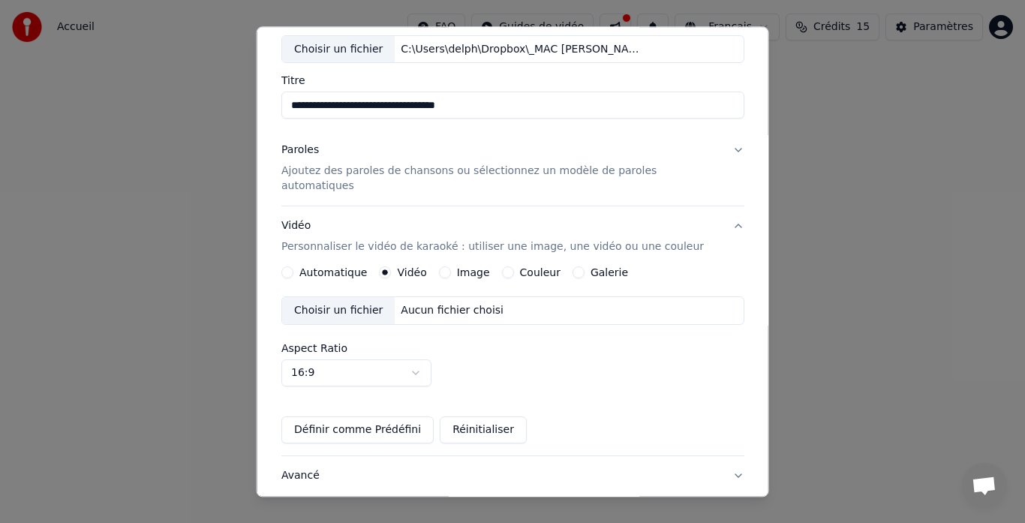
click at [388, 270] on circle "button" at bounding box center [385, 272] width 5 height 5
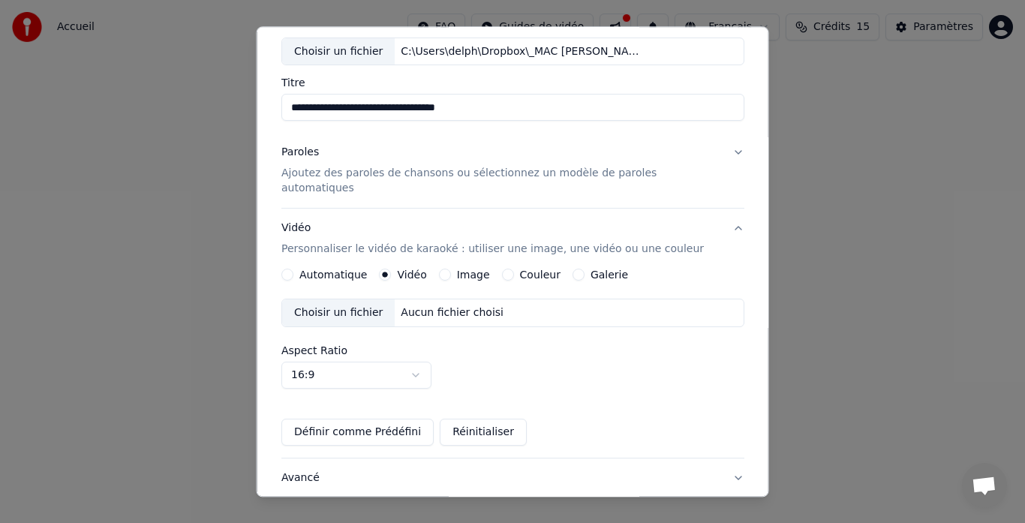
scroll to position [76, 0]
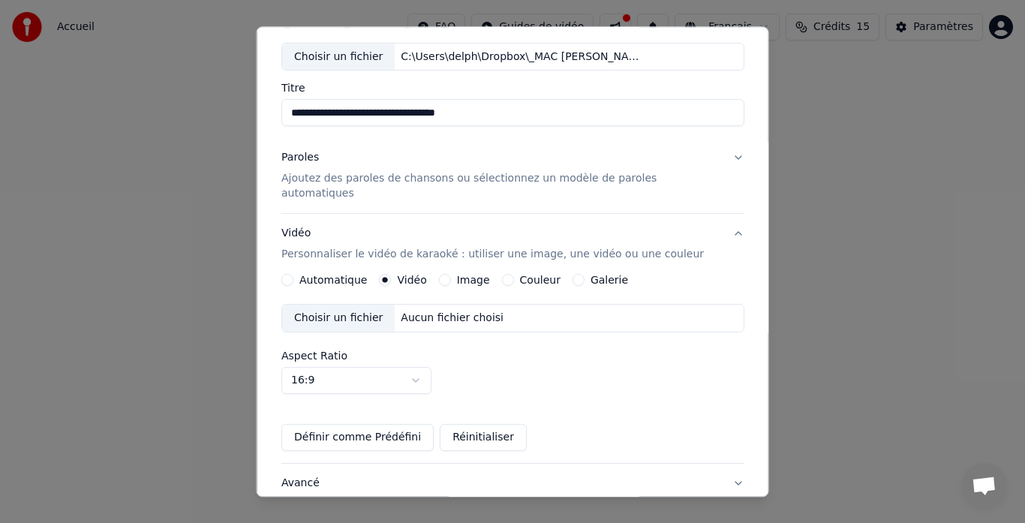
click at [392, 425] on button "Définir comme Prédéfini" at bounding box center [357, 438] width 152 height 27
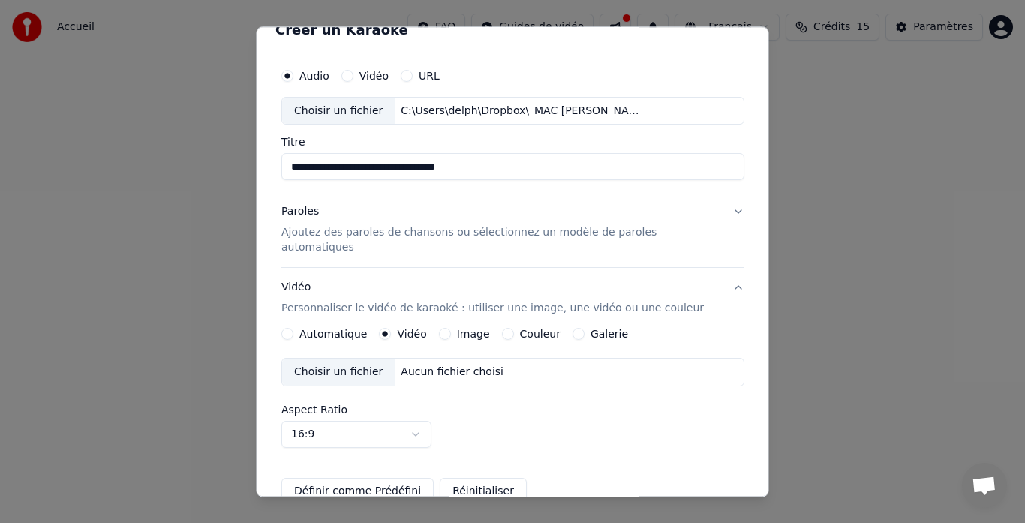
scroll to position [6, 0]
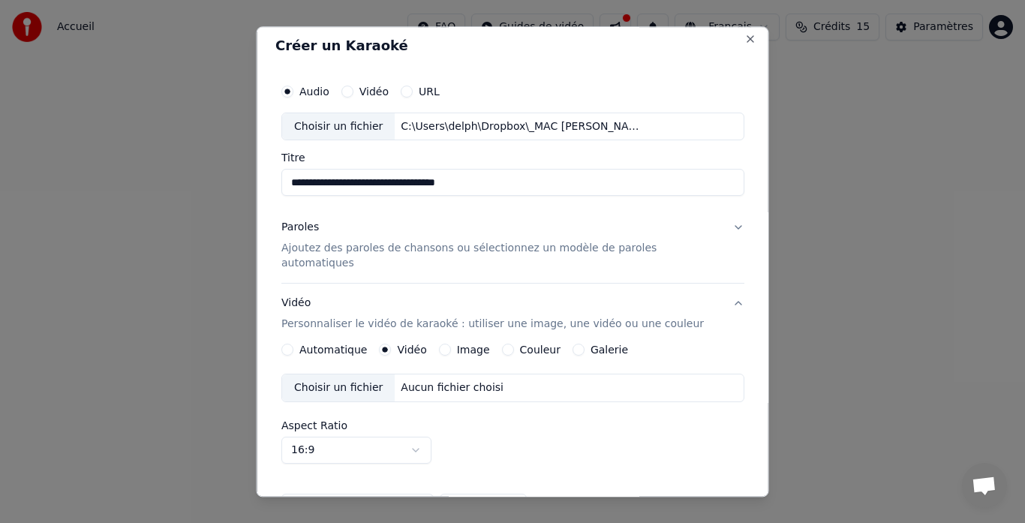
click at [483, 247] on p "Ajoutez des paroles de chansons ou sélectionnez un modèle de paroles automatiqu…" at bounding box center [500, 257] width 439 height 30
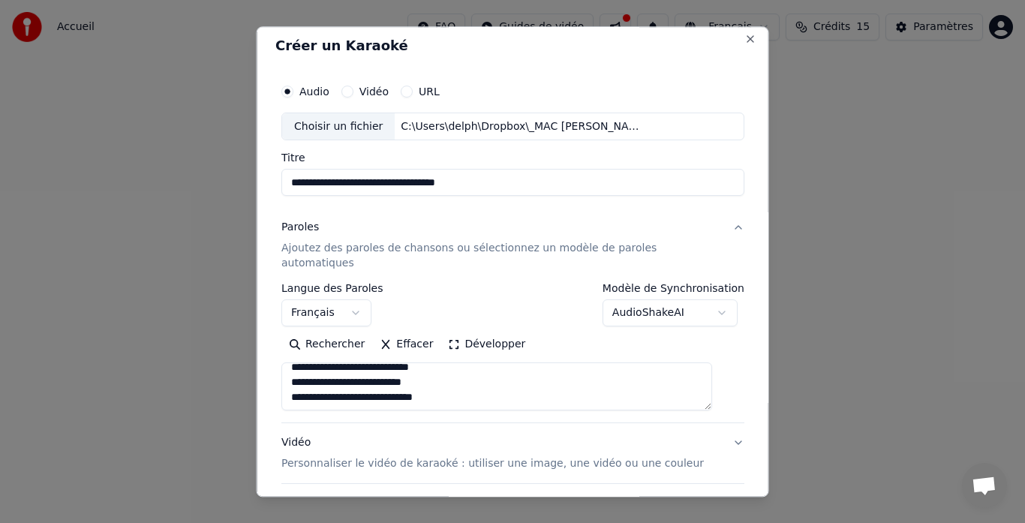
scroll to position [450, 0]
click at [706, 300] on button "AudioShakeAI" at bounding box center [669, 313] width 135 height 27
click at [491, 223] on body "**********" at bounding box center [512, 232] width 1025 height 465
click at [504, 184] on input "**********" at bounding box center [512, 183] width 463 height 27
drag, startPoint x: 368, startPoint y: 185, endPoint x: 268, endPoint y: 179, distance: 100.1
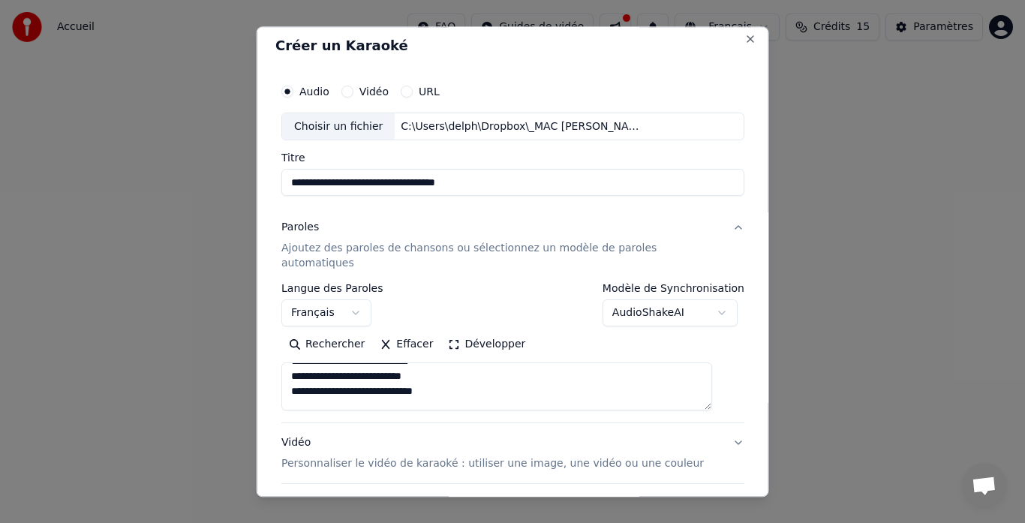
click at [268, 179] on div "**********" at bounding box center [513, 261] width 513 height 471
type input "**********"
click at [382, 217] on button "Paroles Ajoutez des paroles de chansons ou sélectionnez un modèle de paroles au…" at bounding box center [512, 246] width 463 height 75
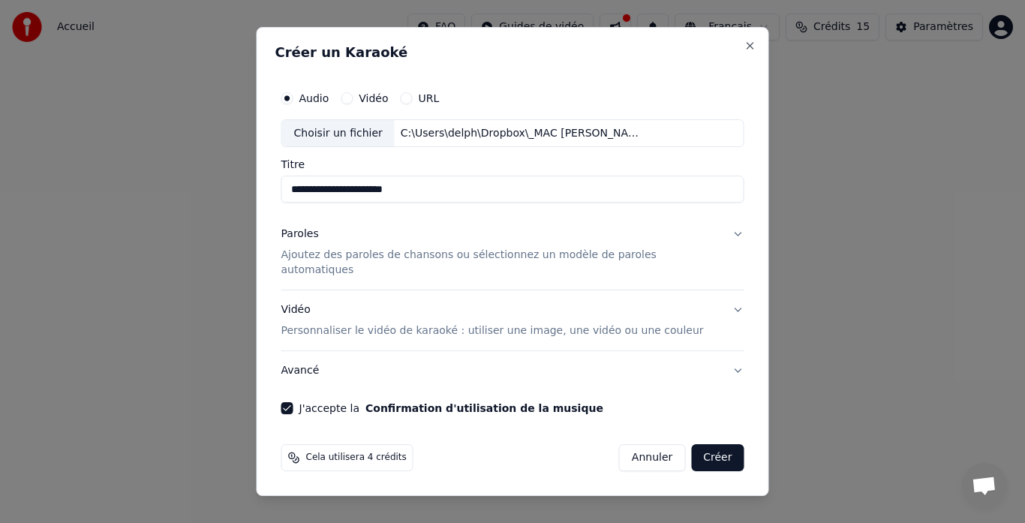
click at [304, 198] on input "**********" at bounding box center [512, 189] width 463 height 27
click at [488, 200] on input "**********" at bounding box center [512, 189] width 463 height 27
click at [316, 242] on div "Paroles" at bounding box center [300, 234] width 38 height 15
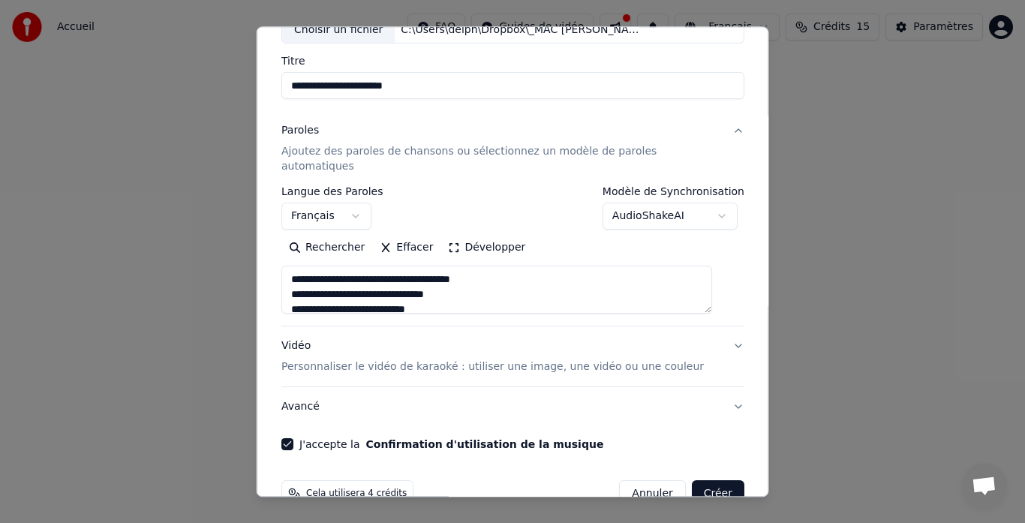
scroll to position [122, 0]
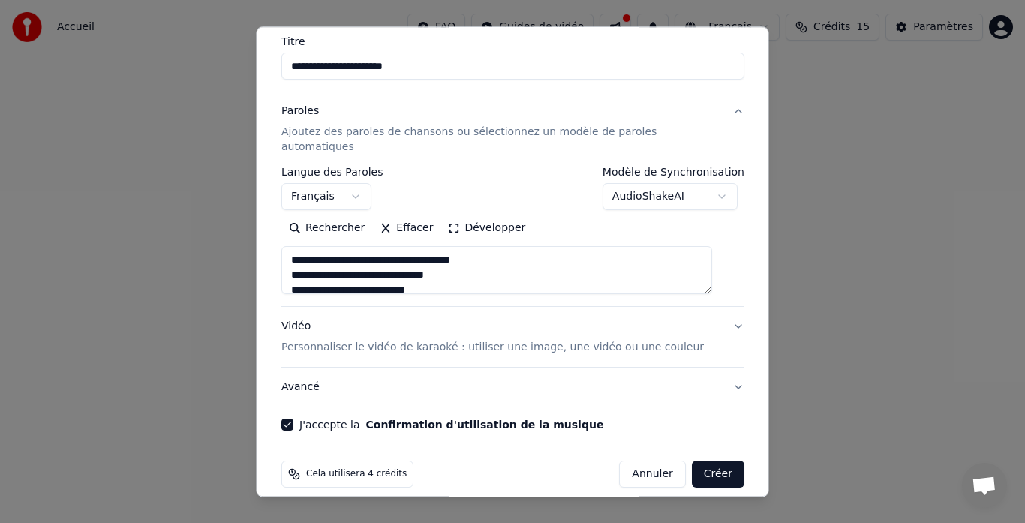
click at [414, 341] on p "Personnaliser le vidéo de karaoké : utiliser une image, une vidéo ou une couleur" at bounding box center [492, 348] width 423 height 15
